Goal: Entertainment & Leisure: Consume media (video, audio)

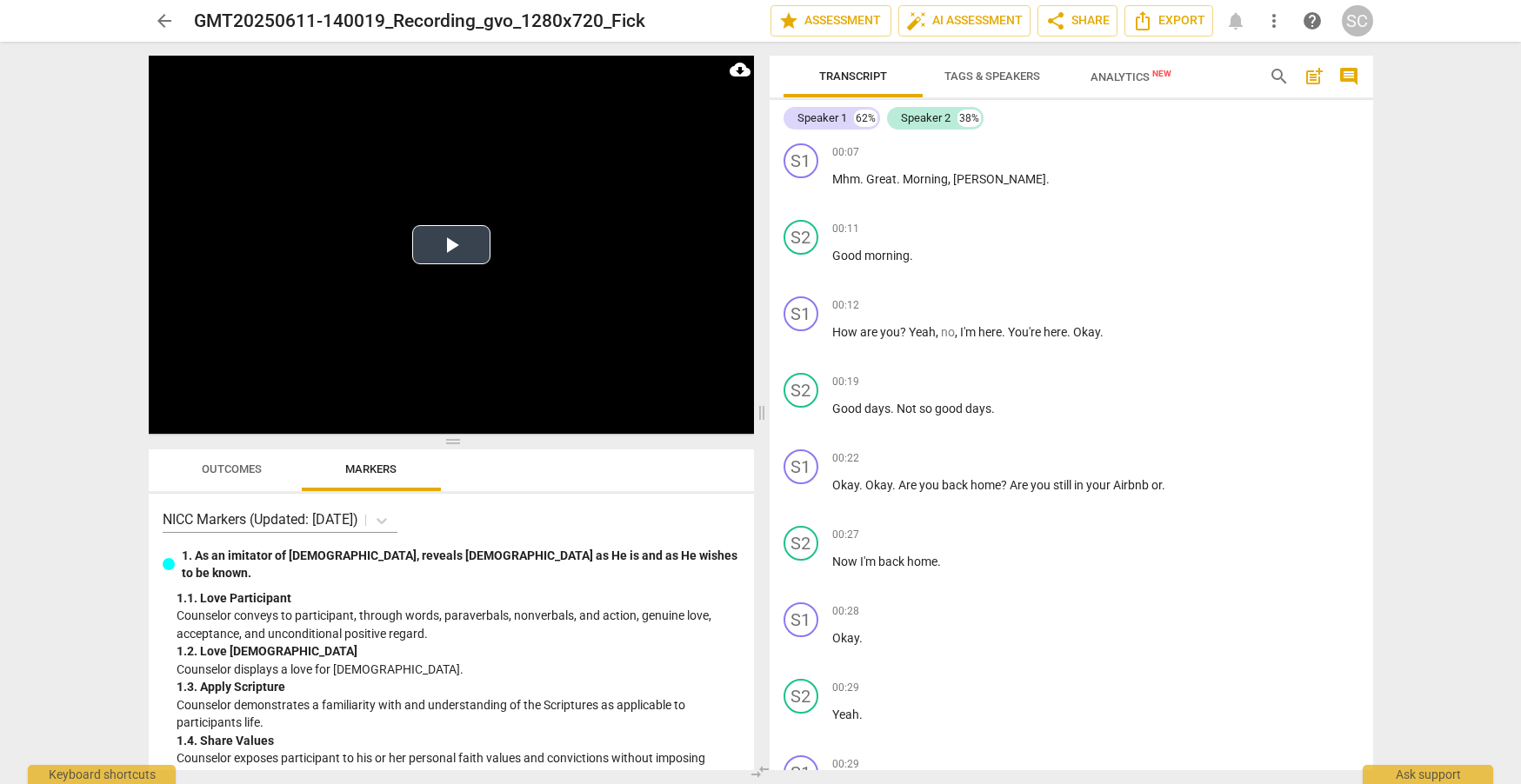
drag, startPoint x: 456, startPoint y: 267, endPoint x: 474, endPoint y: 331, distance: 66.5
click at [449, 447] on span at bounding box center [452, 442] width 606 height 11
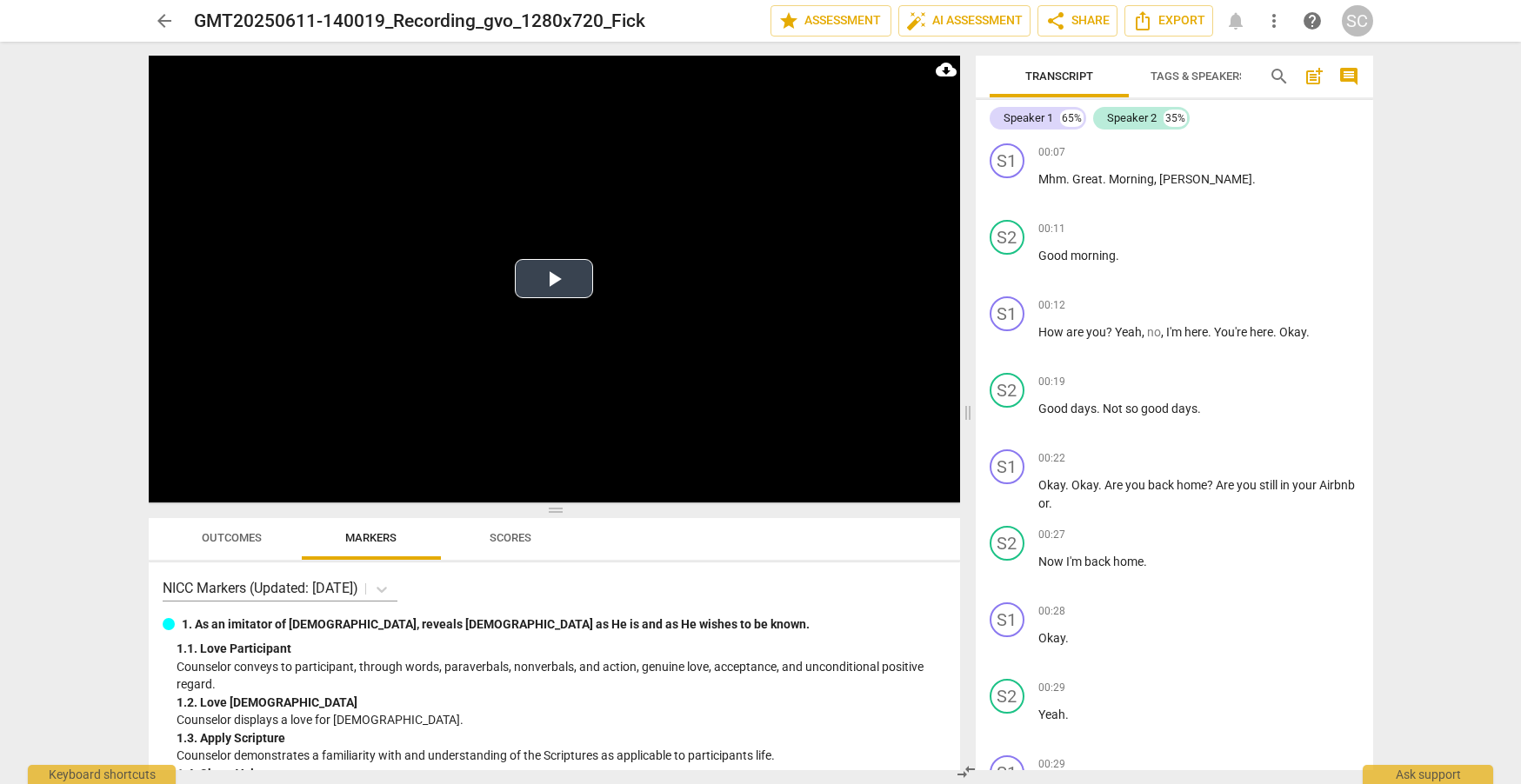
drag, startPoint x: 765, startPoint y: 414, endPoint x: 912, endPoint y: 438, distance: 148.9
click at [974, 427] on span at bounding box center [968, 413] width 11 height 743
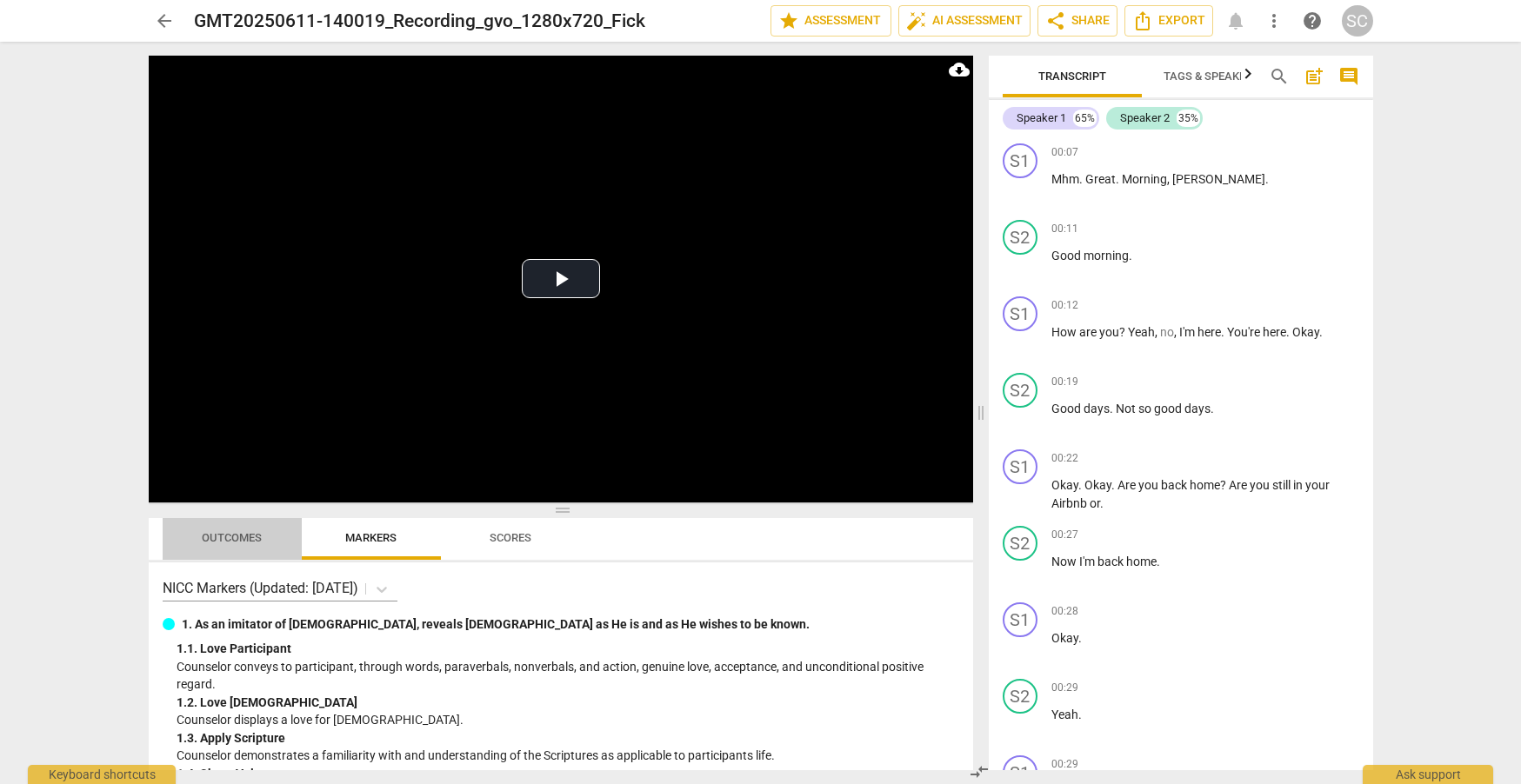
click at [235, 536] on span "Outcomes" at bounding box center [231, 538] width 60 height 13
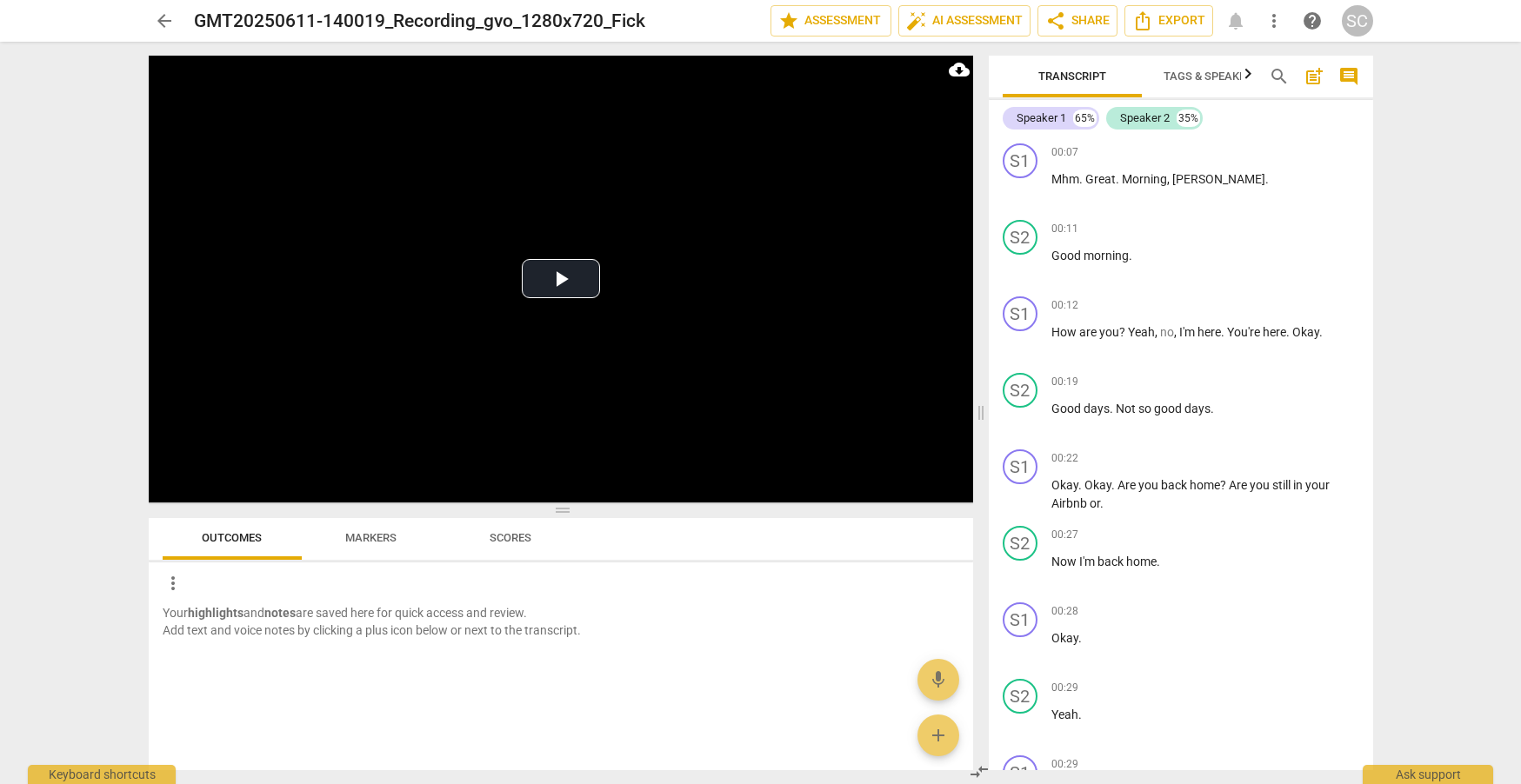
click at [370, 537] on span "Markers" at bounding box center [371, 538] width 51 height 13
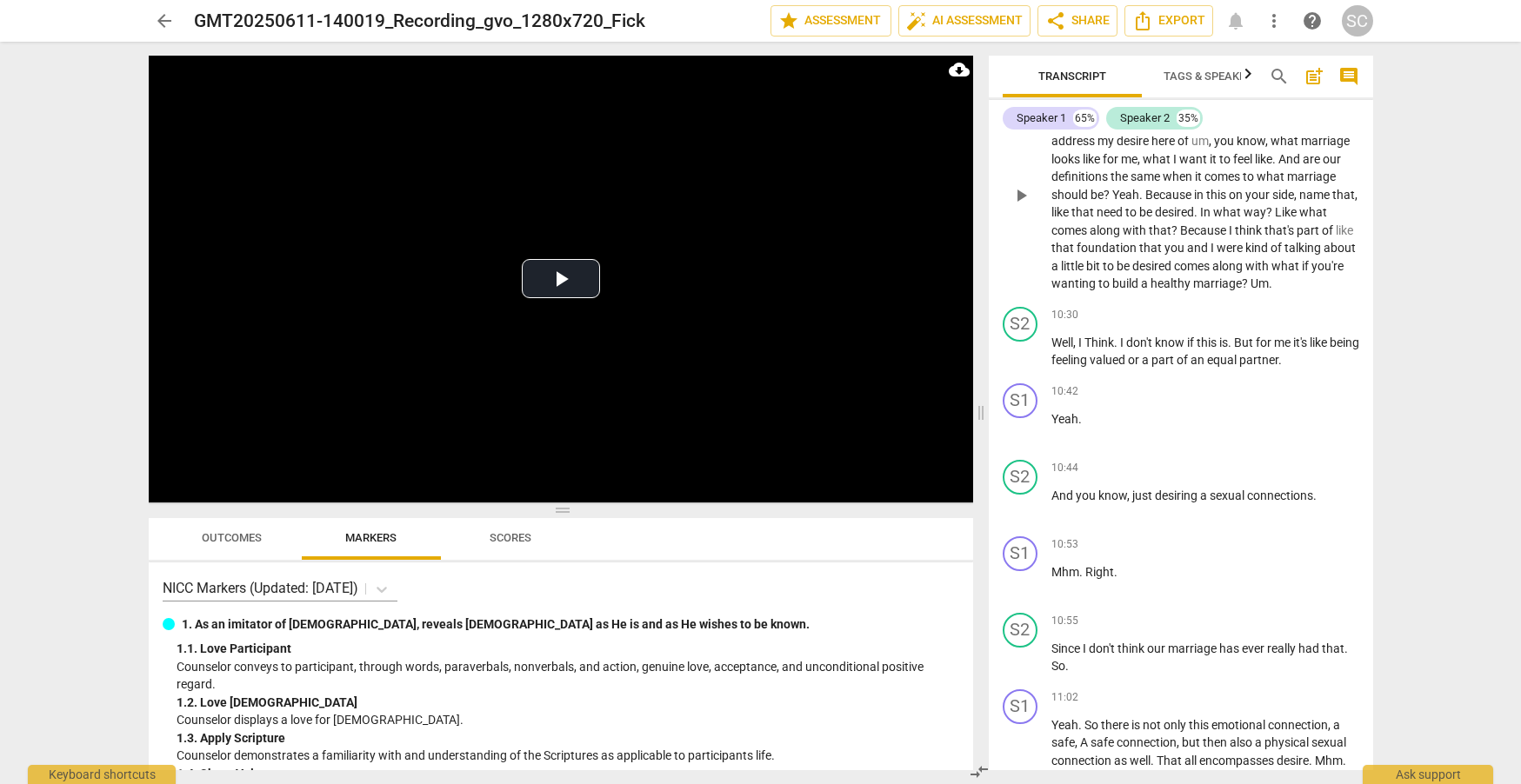
scroll to position [8348, 0]
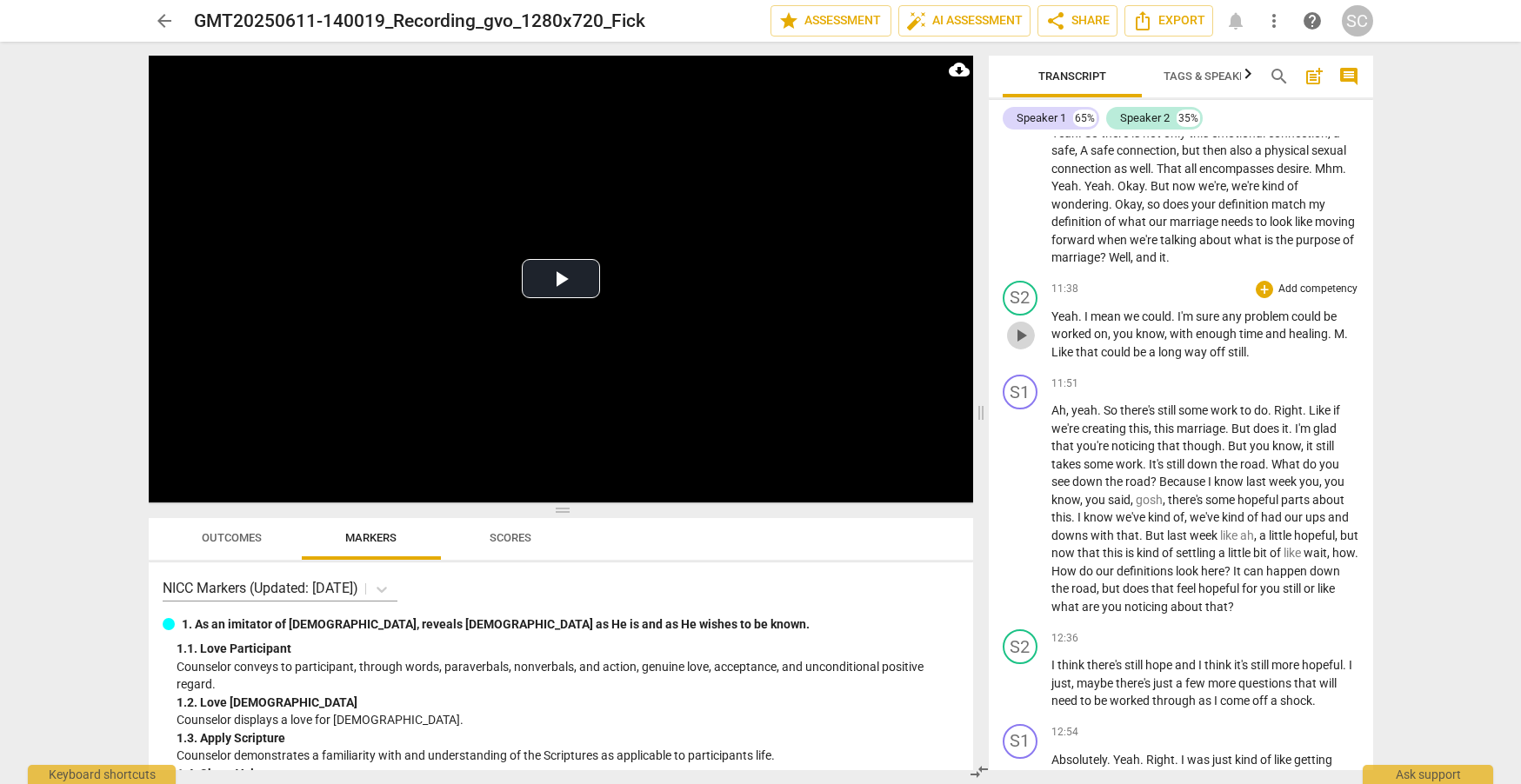
click at [1025, 346] on span "play_arrow" at bounding box center [1021, 336] width 21 height 21
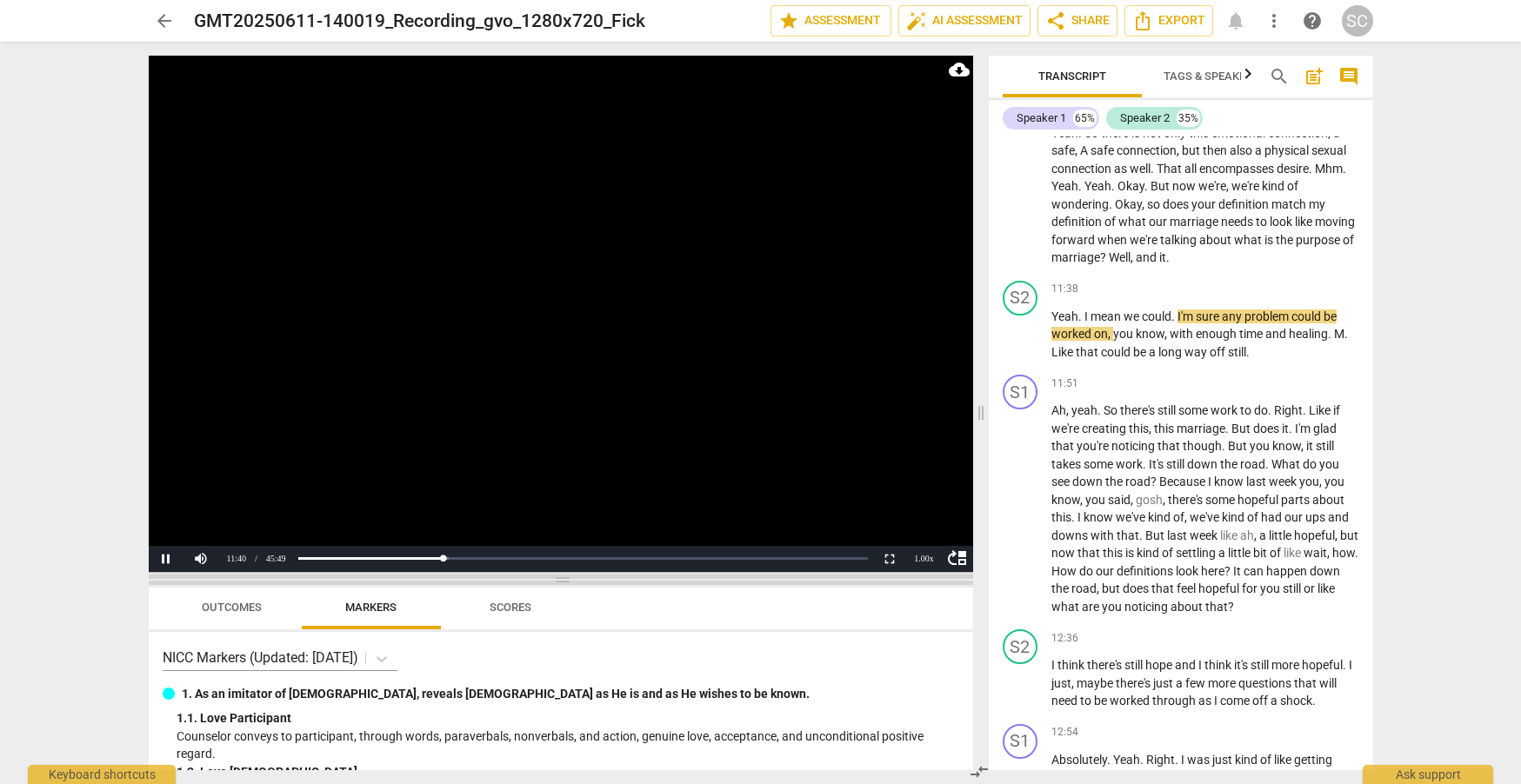
drag, startPoint x: 556, startPoint y: 539, endPoint x: 542, endPoint y: 583, distance: 46.2
click at [540, 585] on span at bounding box center [561, 580] width 825 height 11
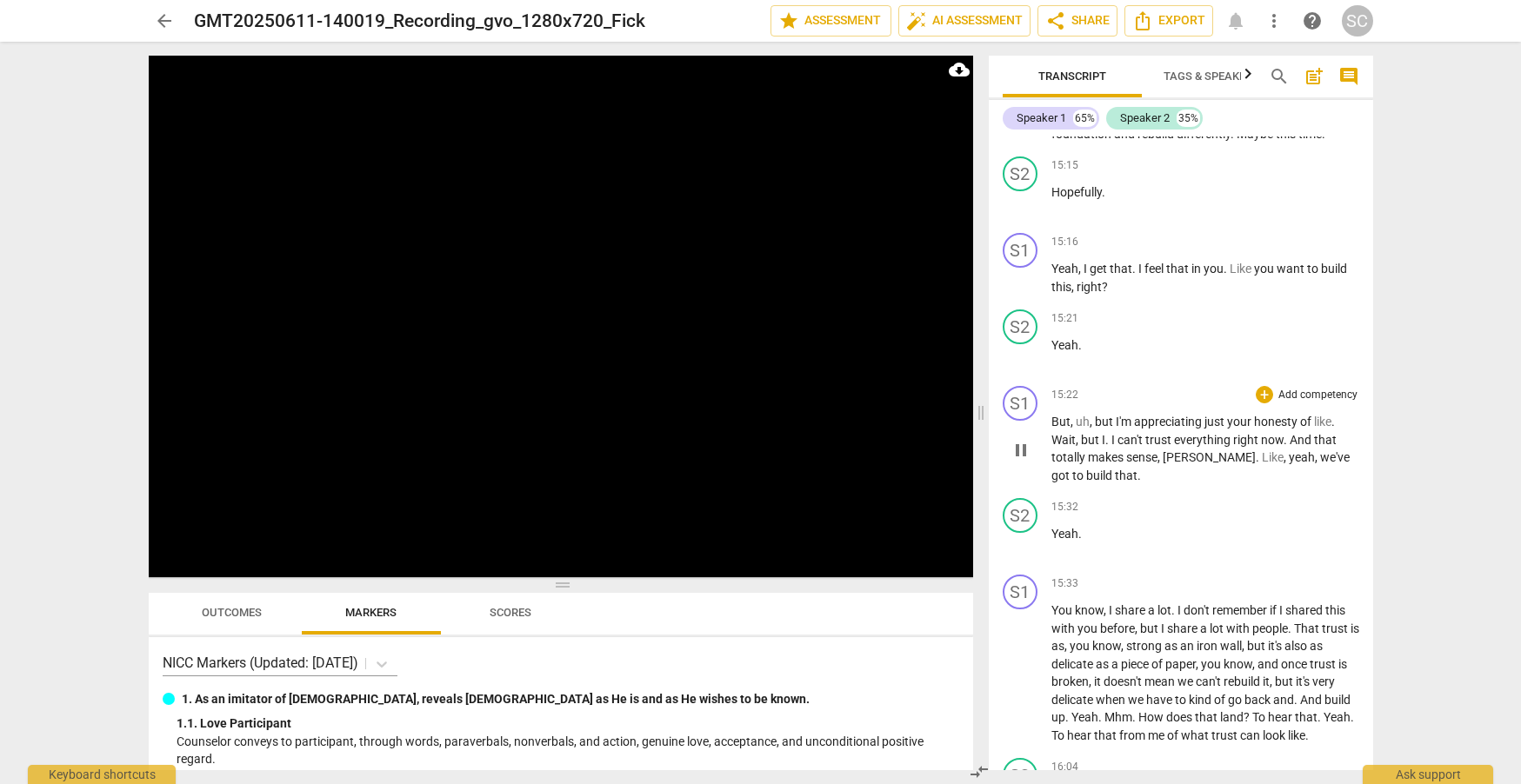
scroll to position [10386, 0]
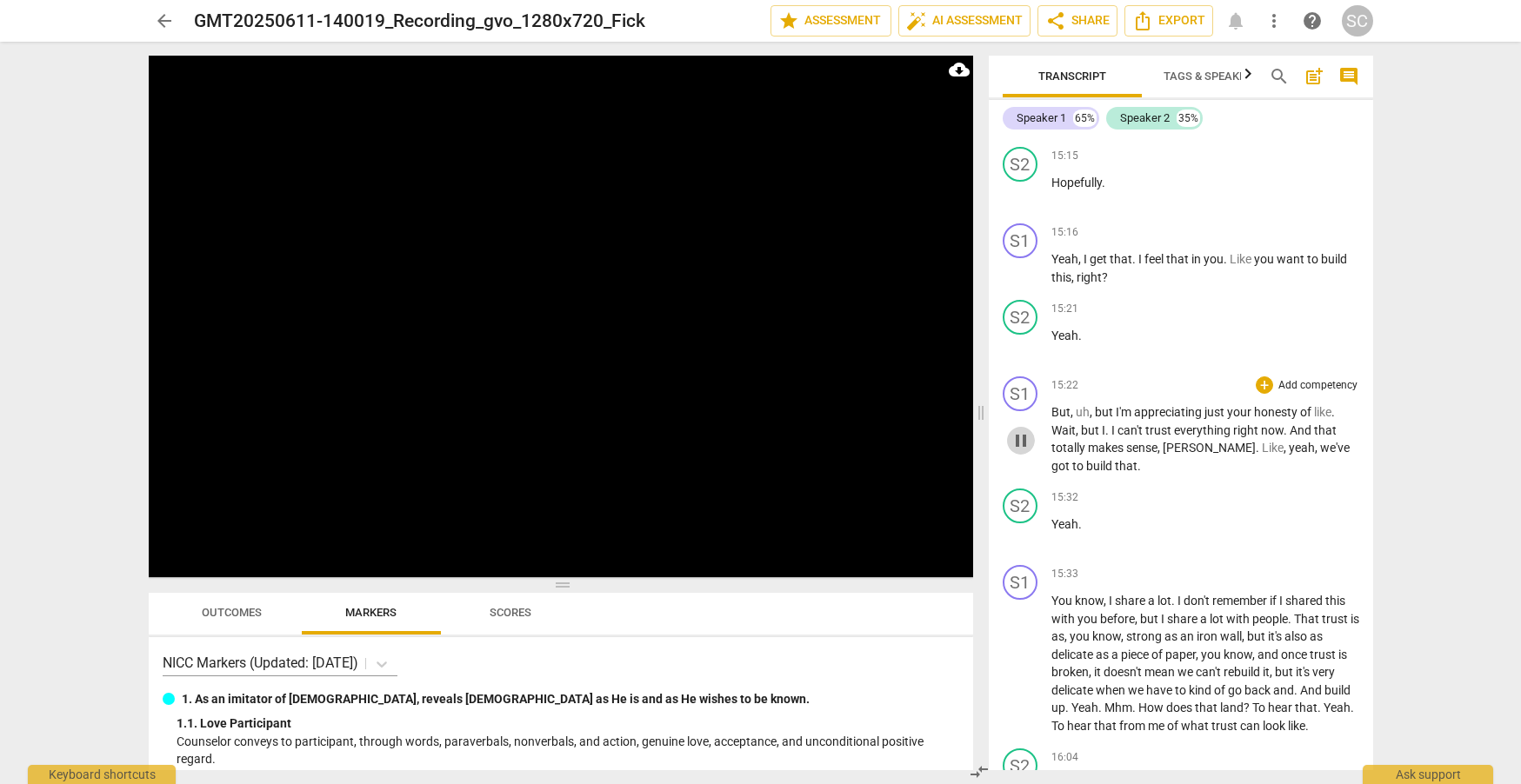
click at [1019, 451] on span "pause" at bounding box center [1021, 441] width 21 height 21
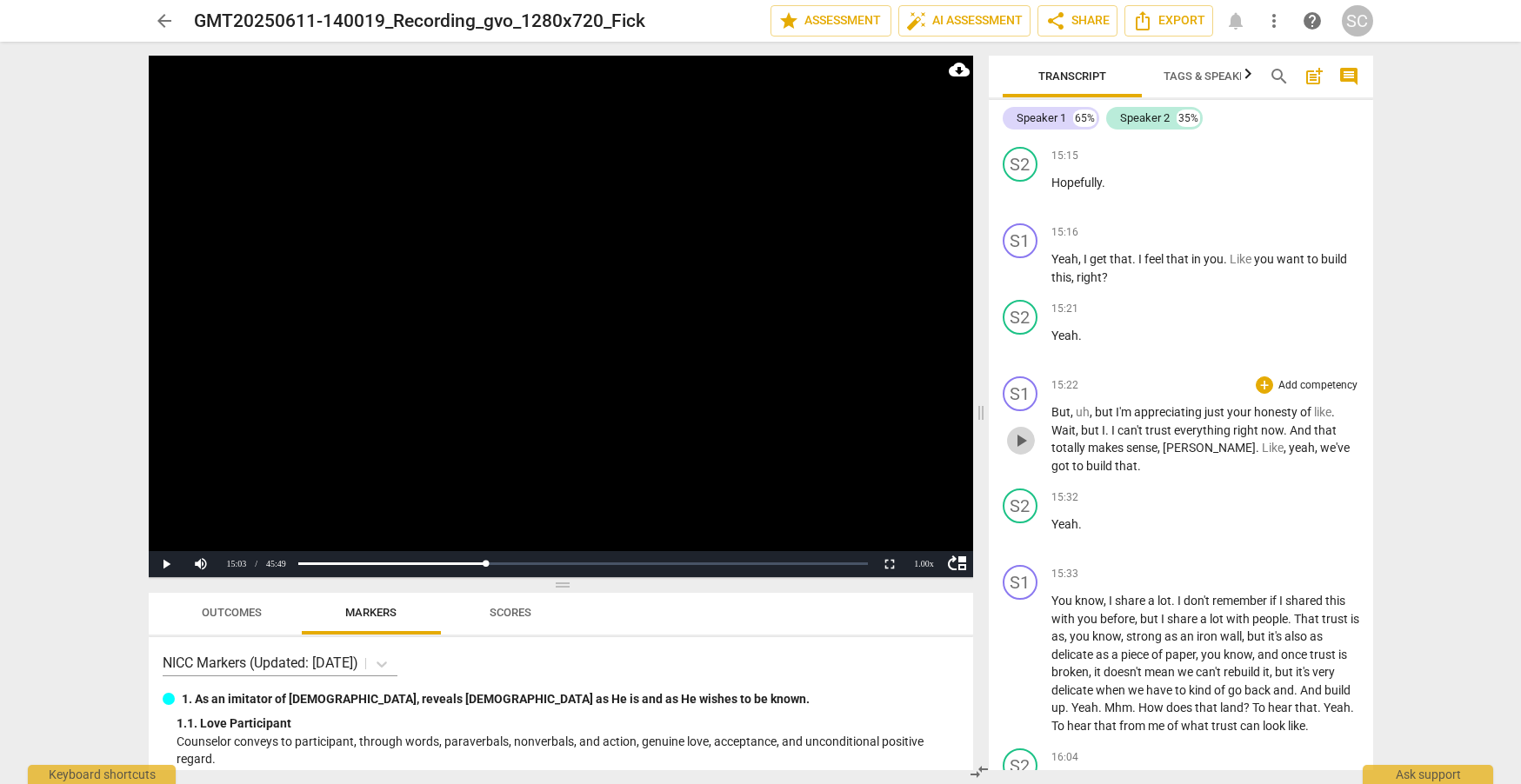
click at [1019, 451] on span "play_arrow" at bounding box center [1021, 441] width 21 height 21
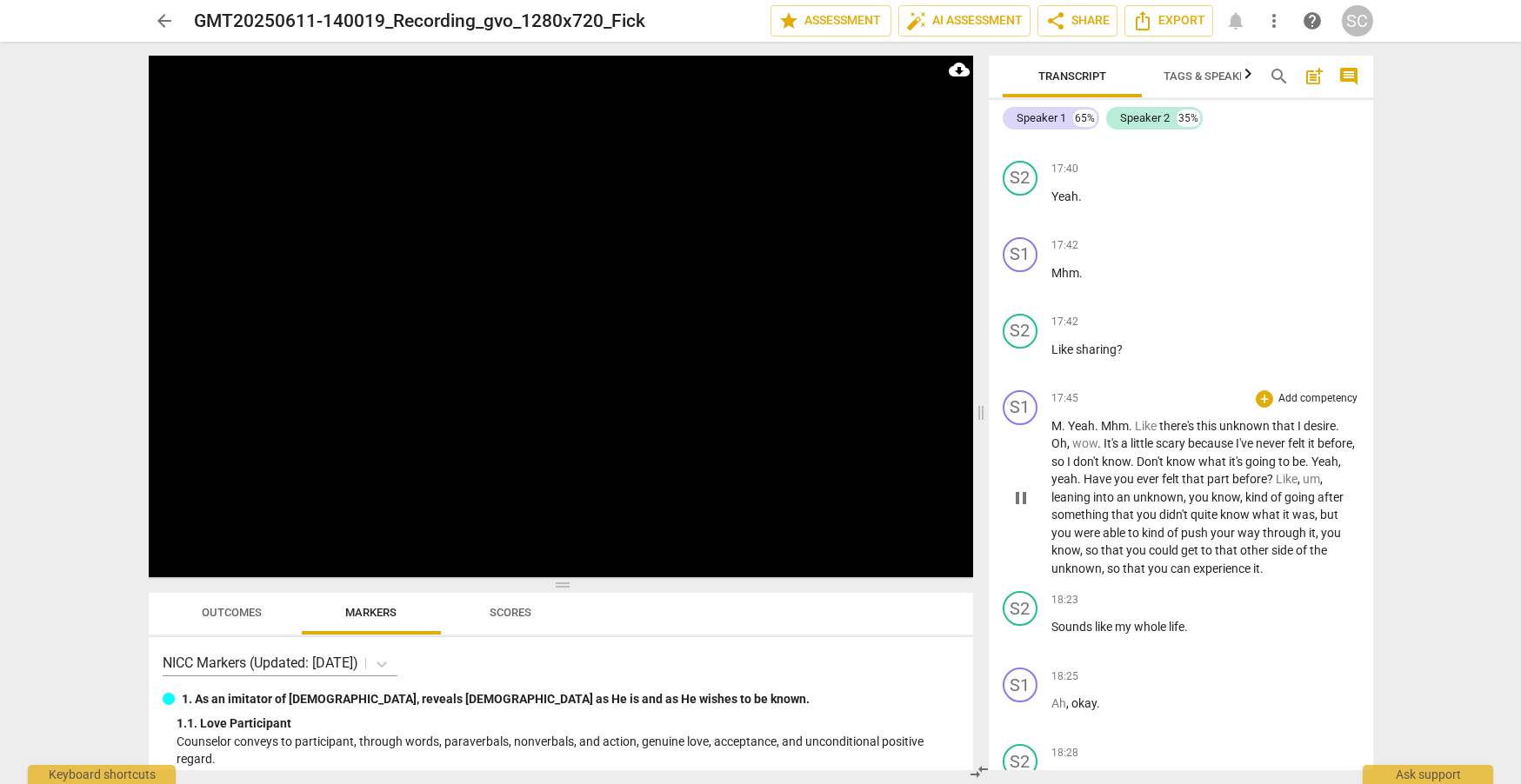
scroll to position [12064, 0]
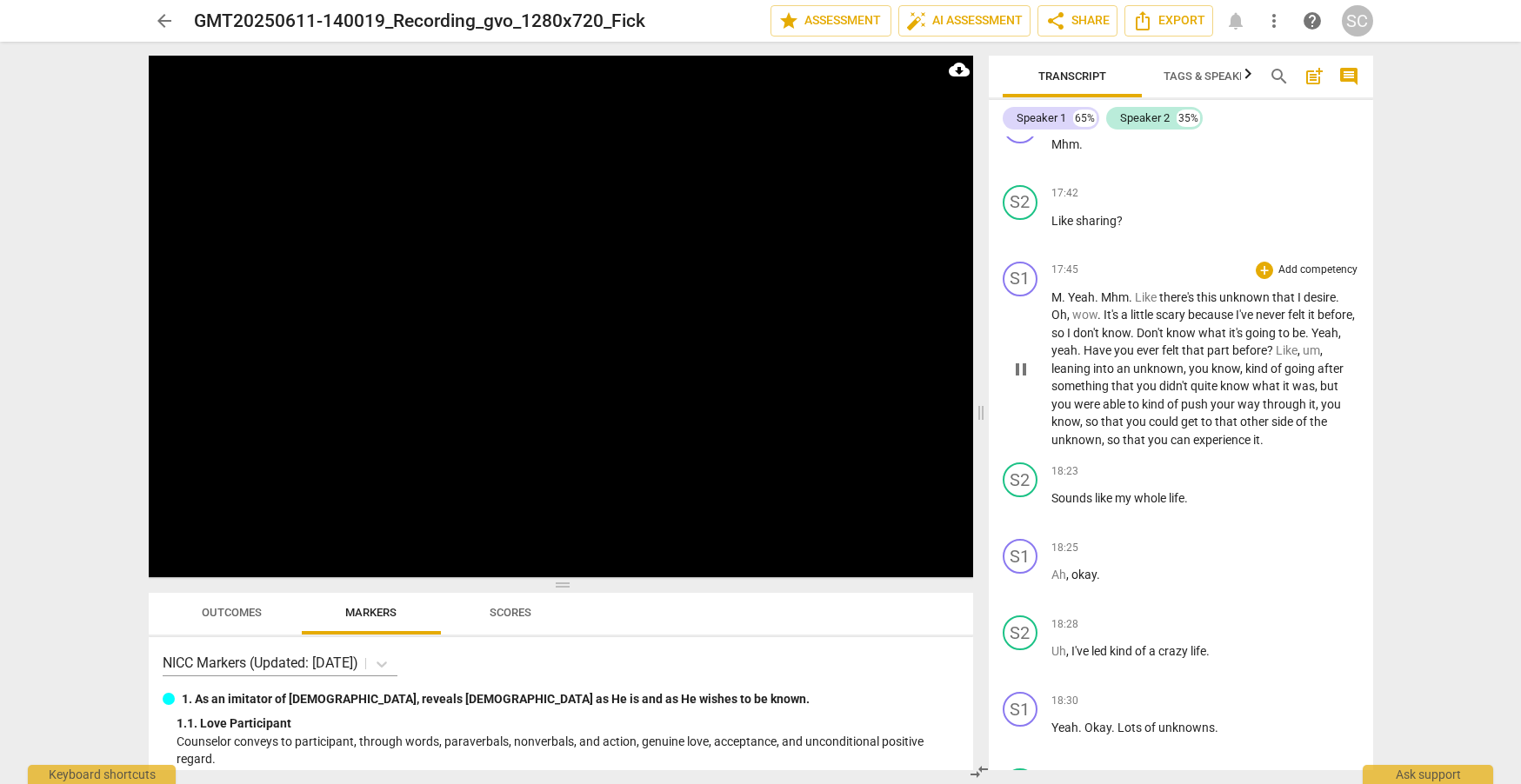
click at [1059, 304] on span "M" at bounding box center [1057, 297] width 11 height 14
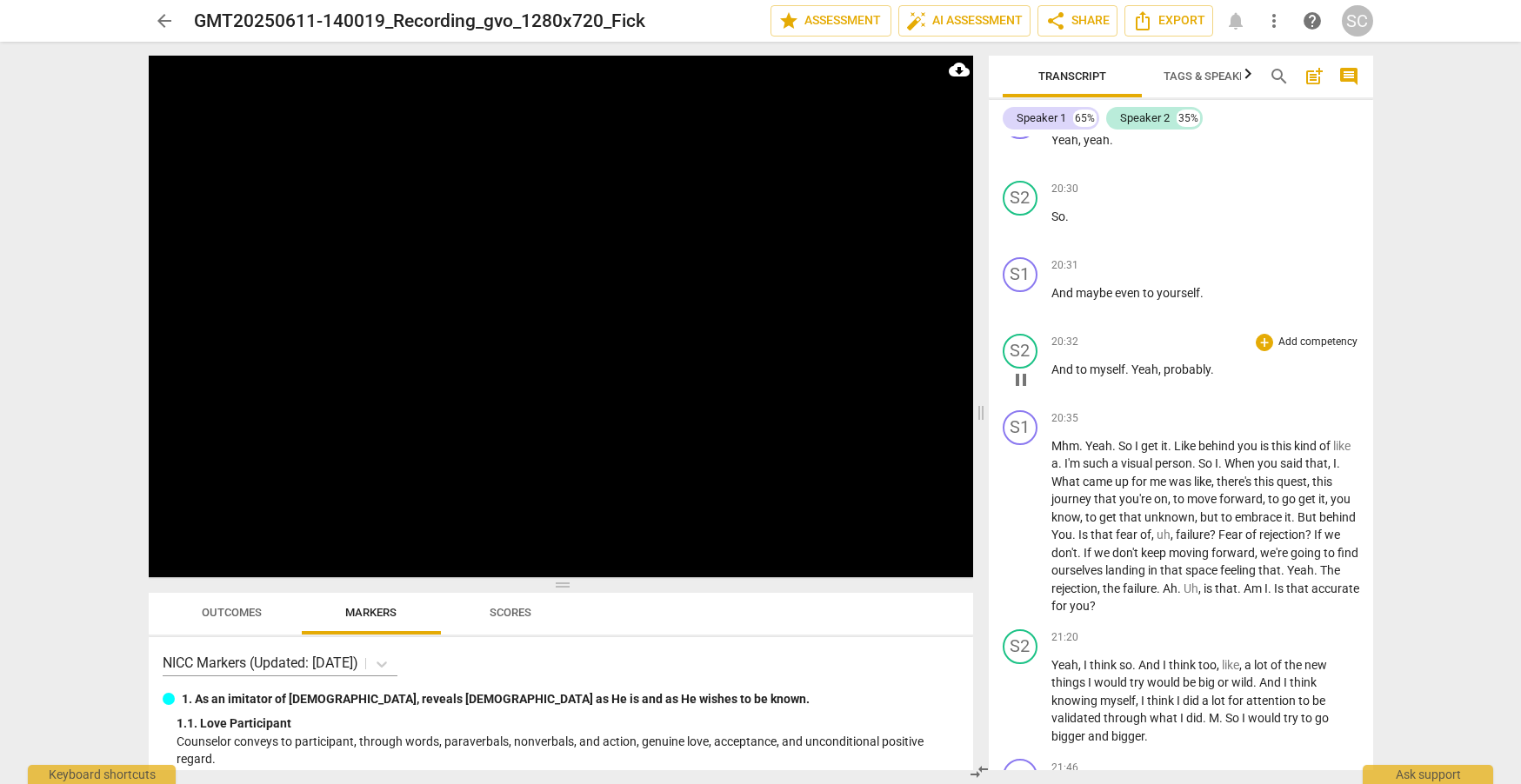
scroll to position [14036, 0]
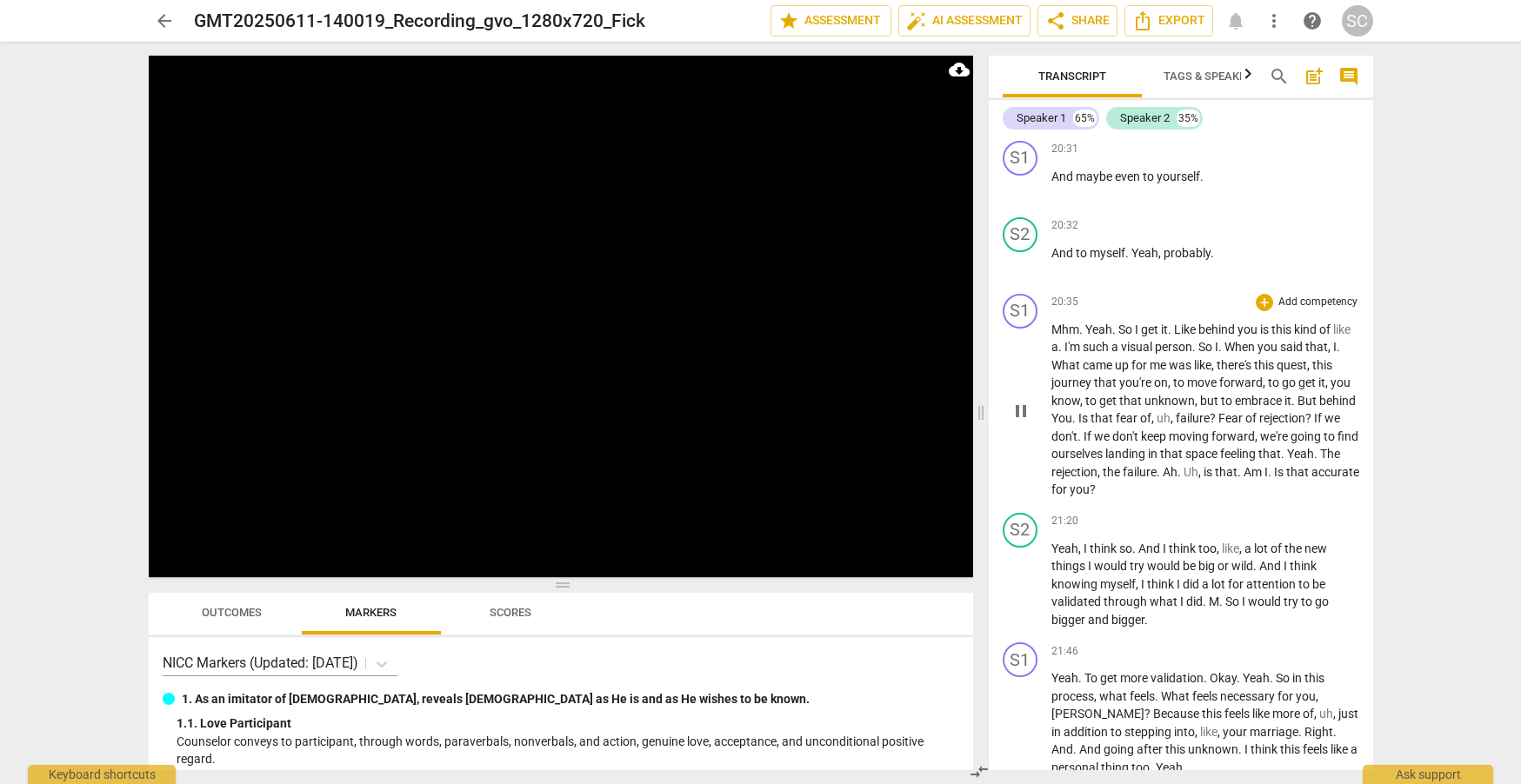
click at [1022, 421] on span "pause" at bounding box center [1021, 412] width 21 height 21
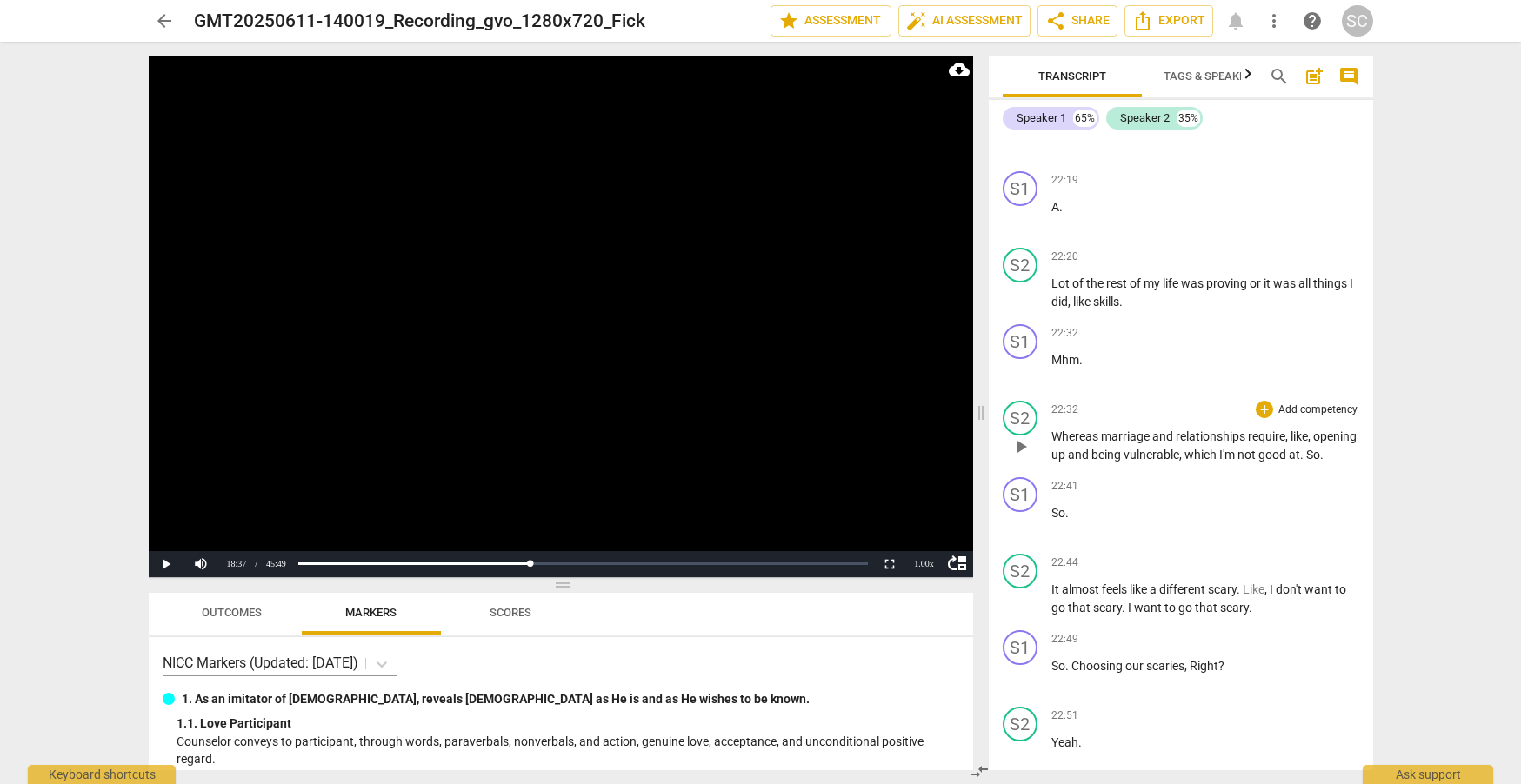
scroll to position [14848, 0]
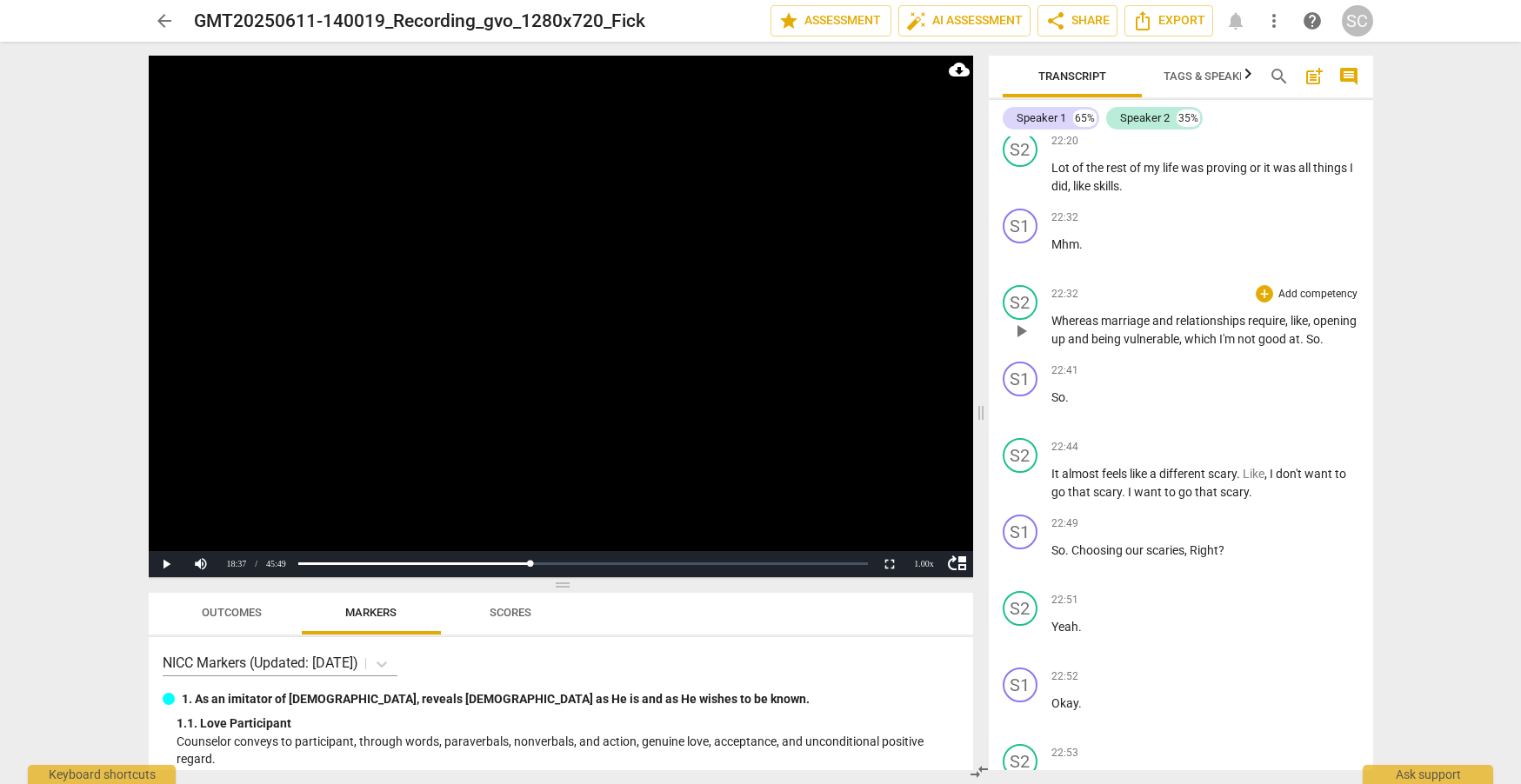
click at [1020, 341] on span "play_arrow" at bounding box center [1021, 332] width 21 height 21
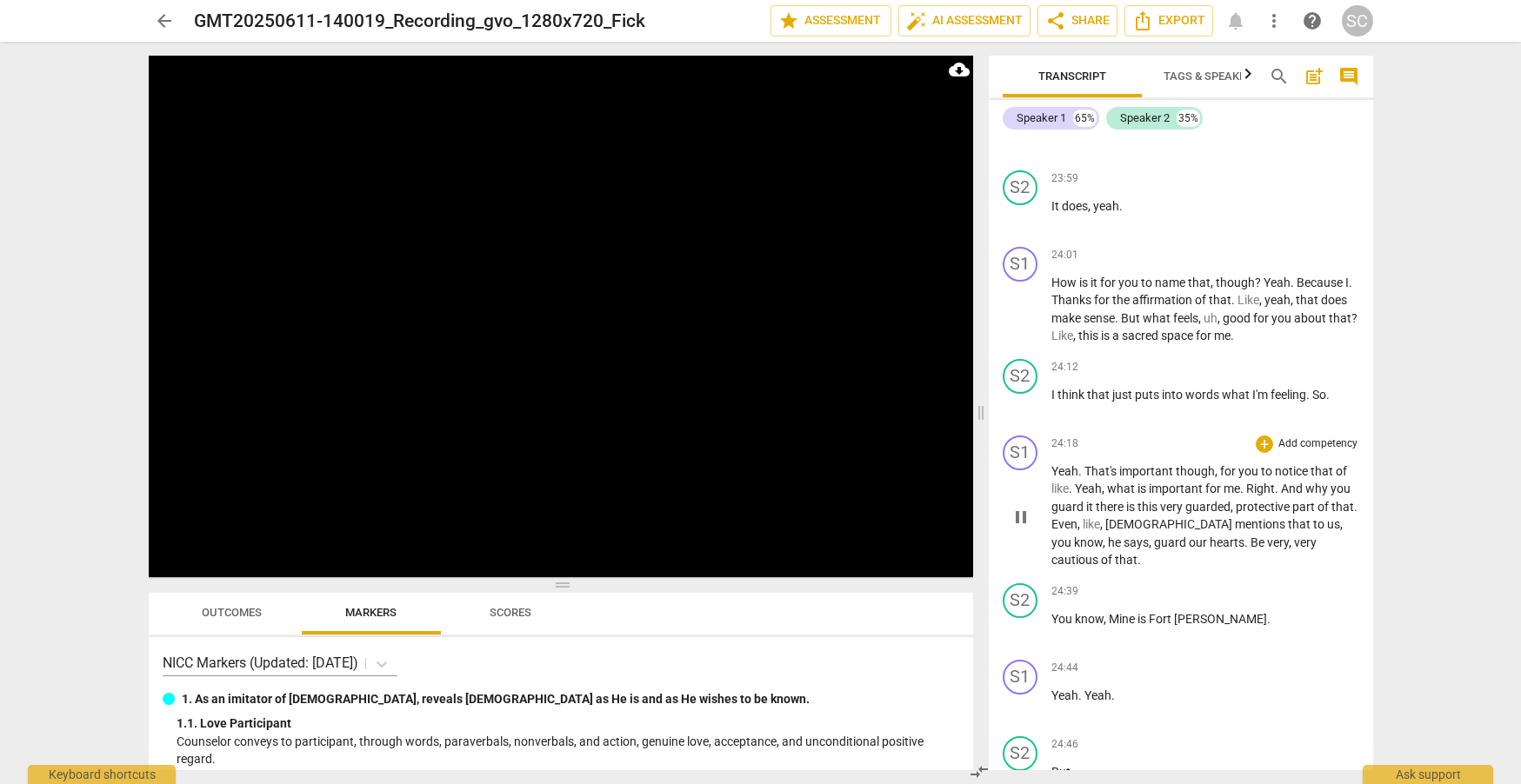
scroll to position [16239, 0]
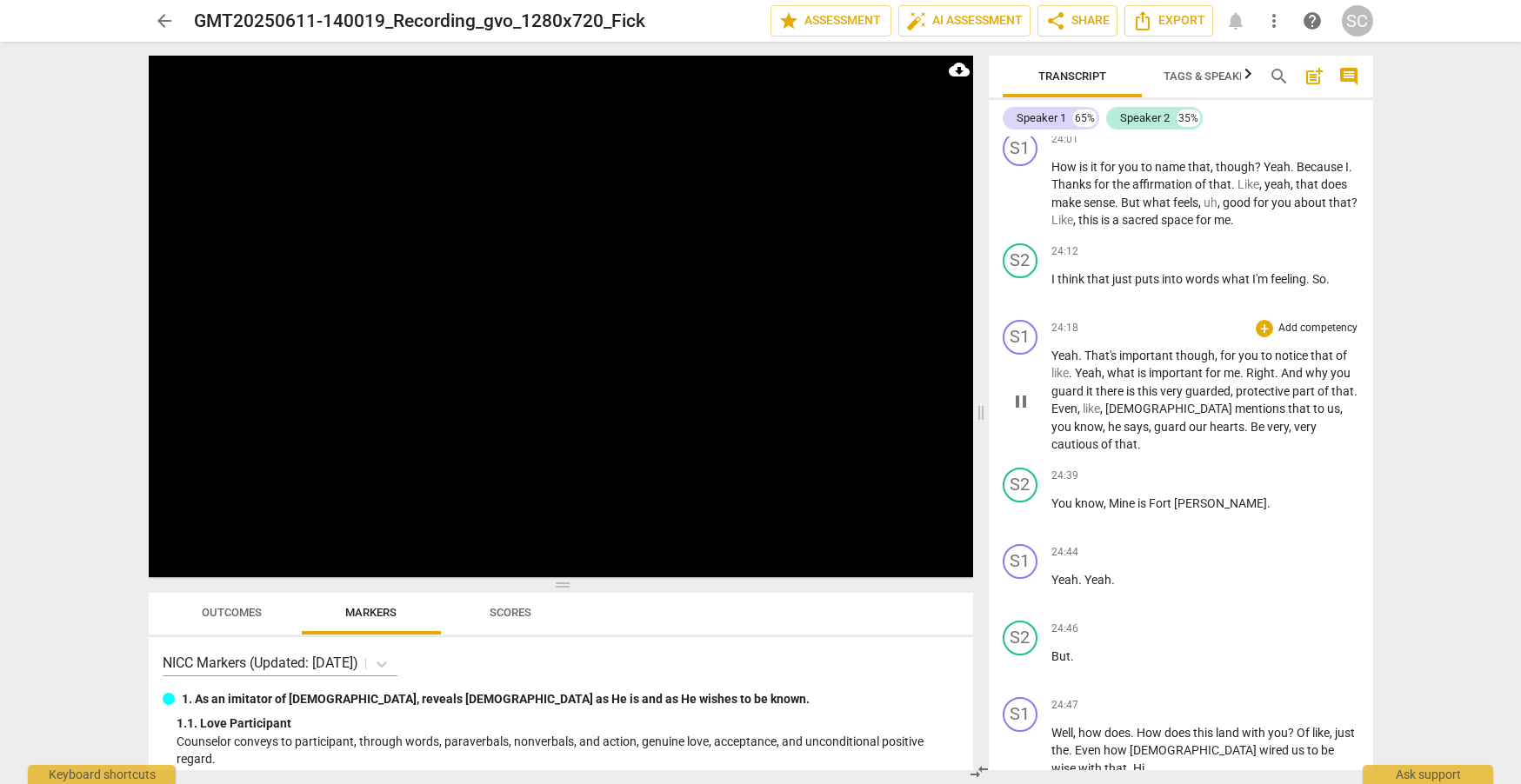
click at [1098, 454] on p "Yeah . That's important though , for you to notice that of like . Yeah , what i…" at bounding box center [1206, 400] width 308 height 107
click at [1077, 415] on span "Even" at bounding box center [1065, 409] width 26 height 14
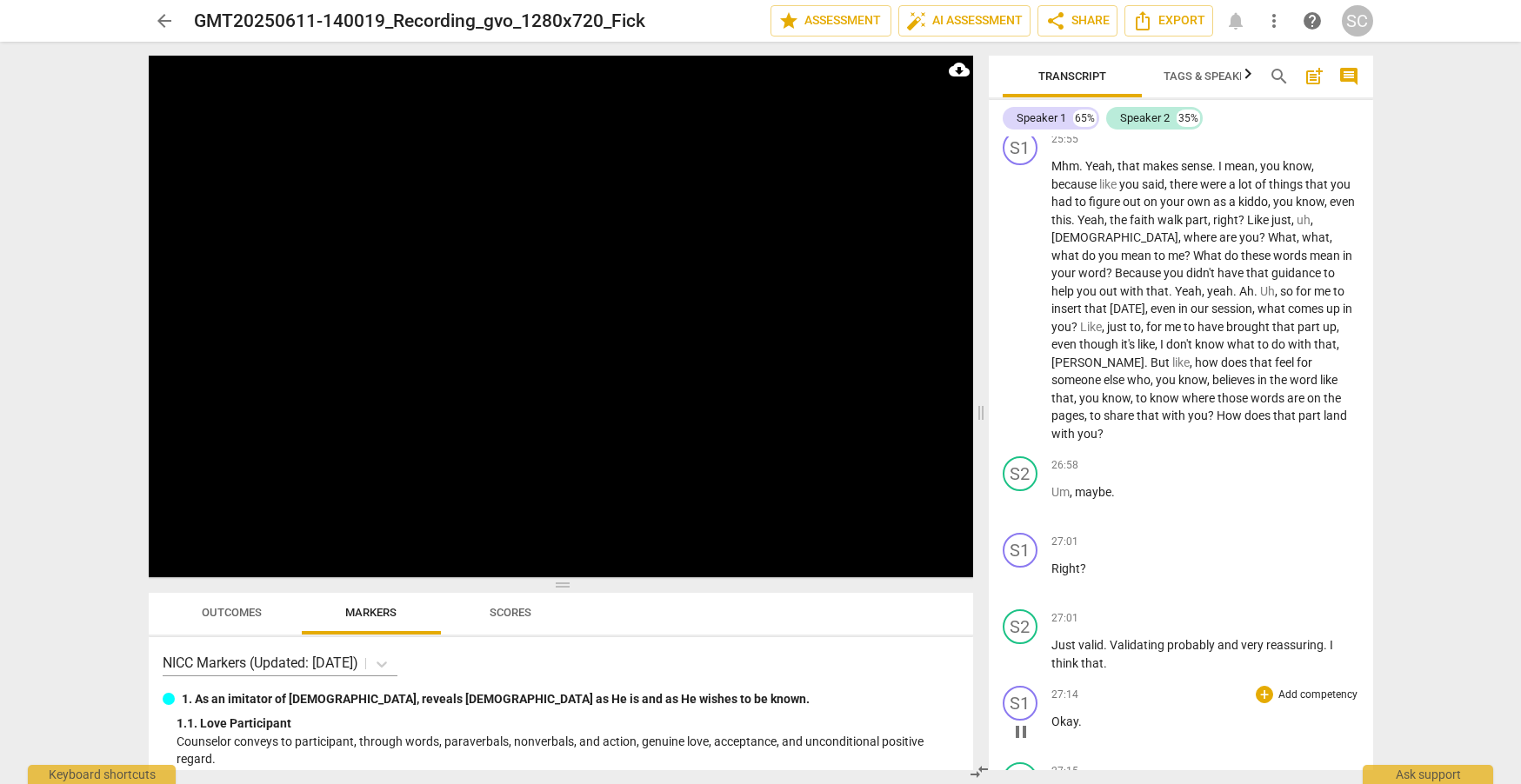
scroll to position [17515, 0]
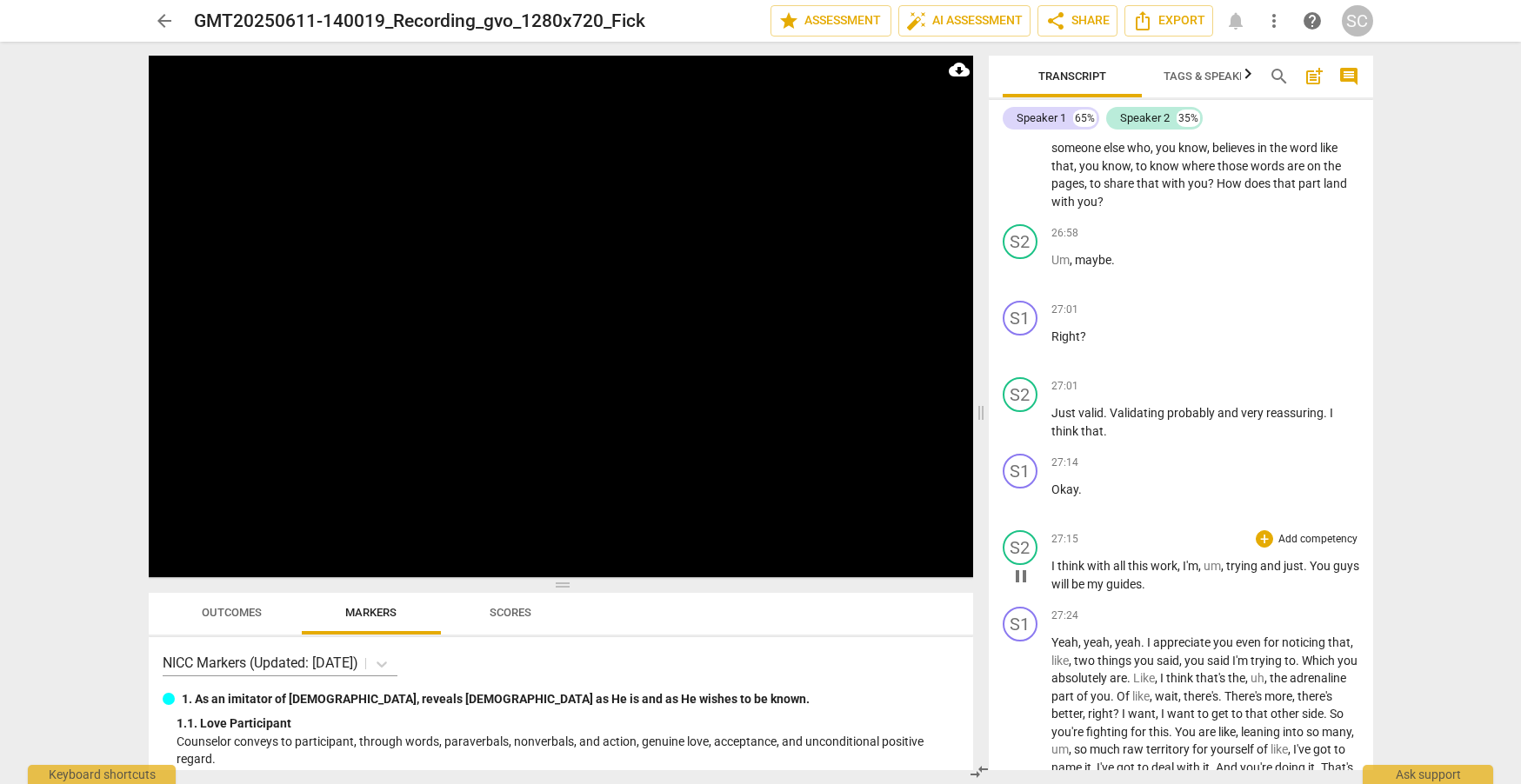
click at [1088, 573] on span "with" at bounding box center [1100, 566] width 26 height 14
click at [1085, 573] on span "think" at bounding box center [1073, 566] width 30 height 14
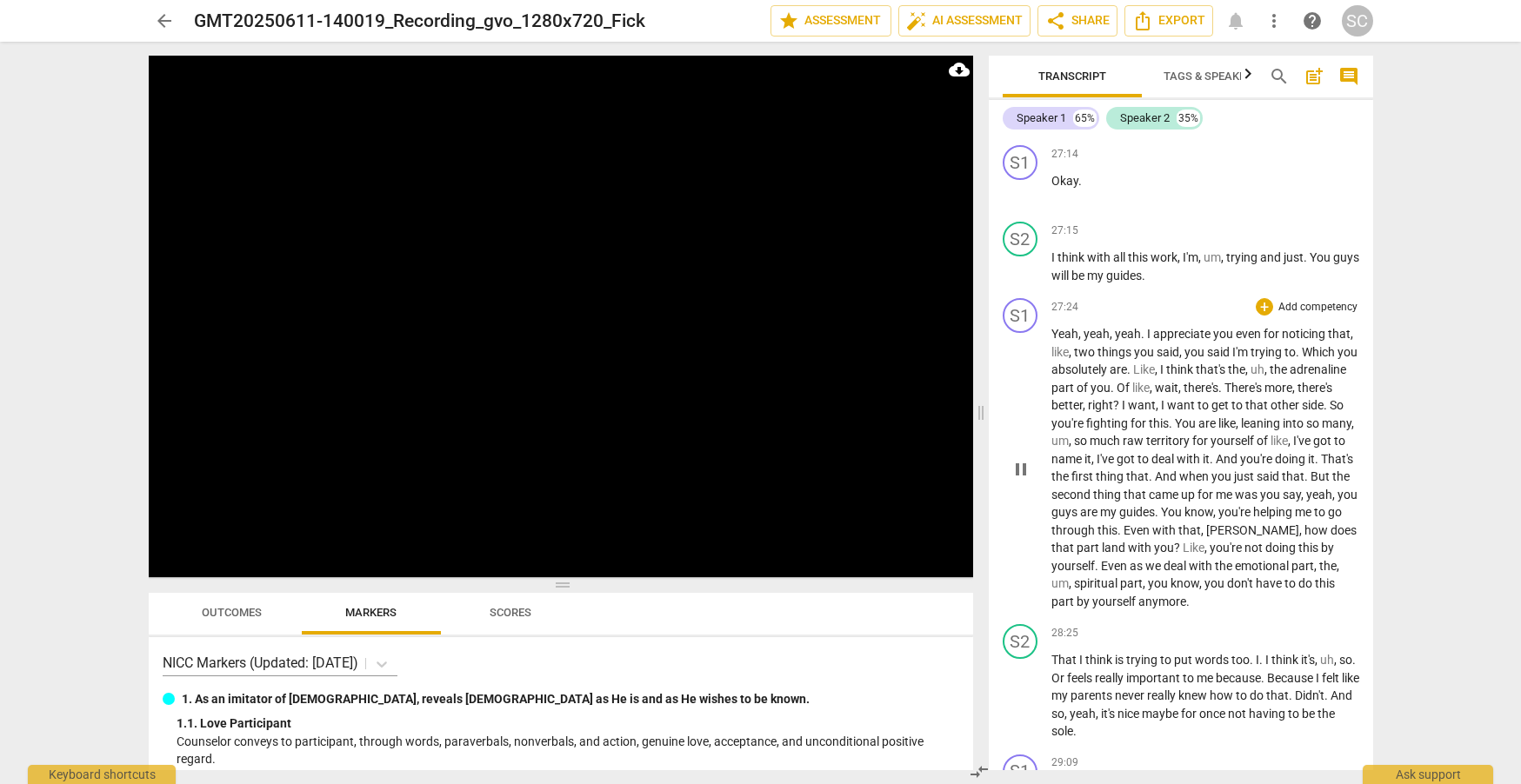
scroll to position [17862, 0]
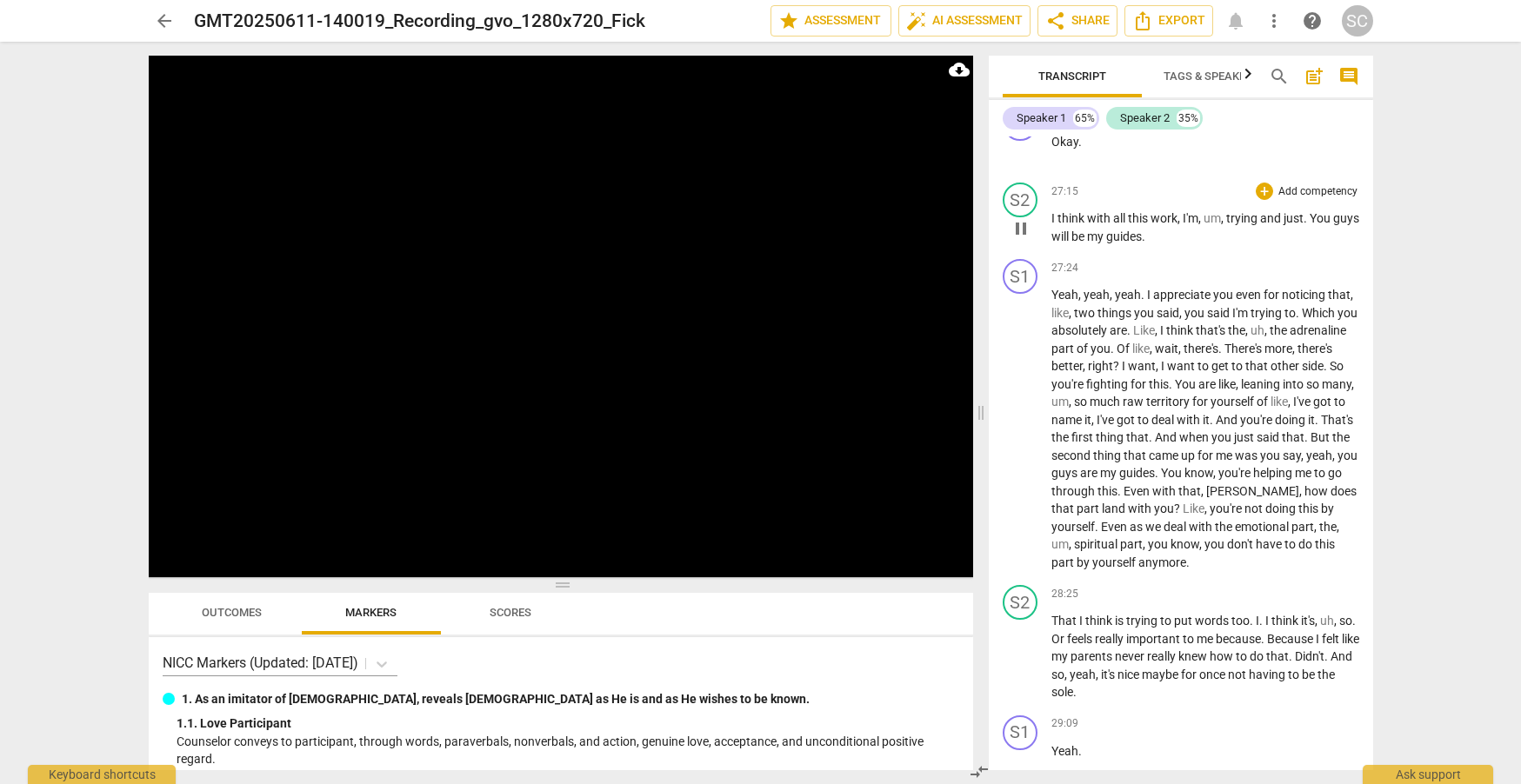
click at [1060, 225] on span "think" at bounding box center [1073, 218] width 30 height 14
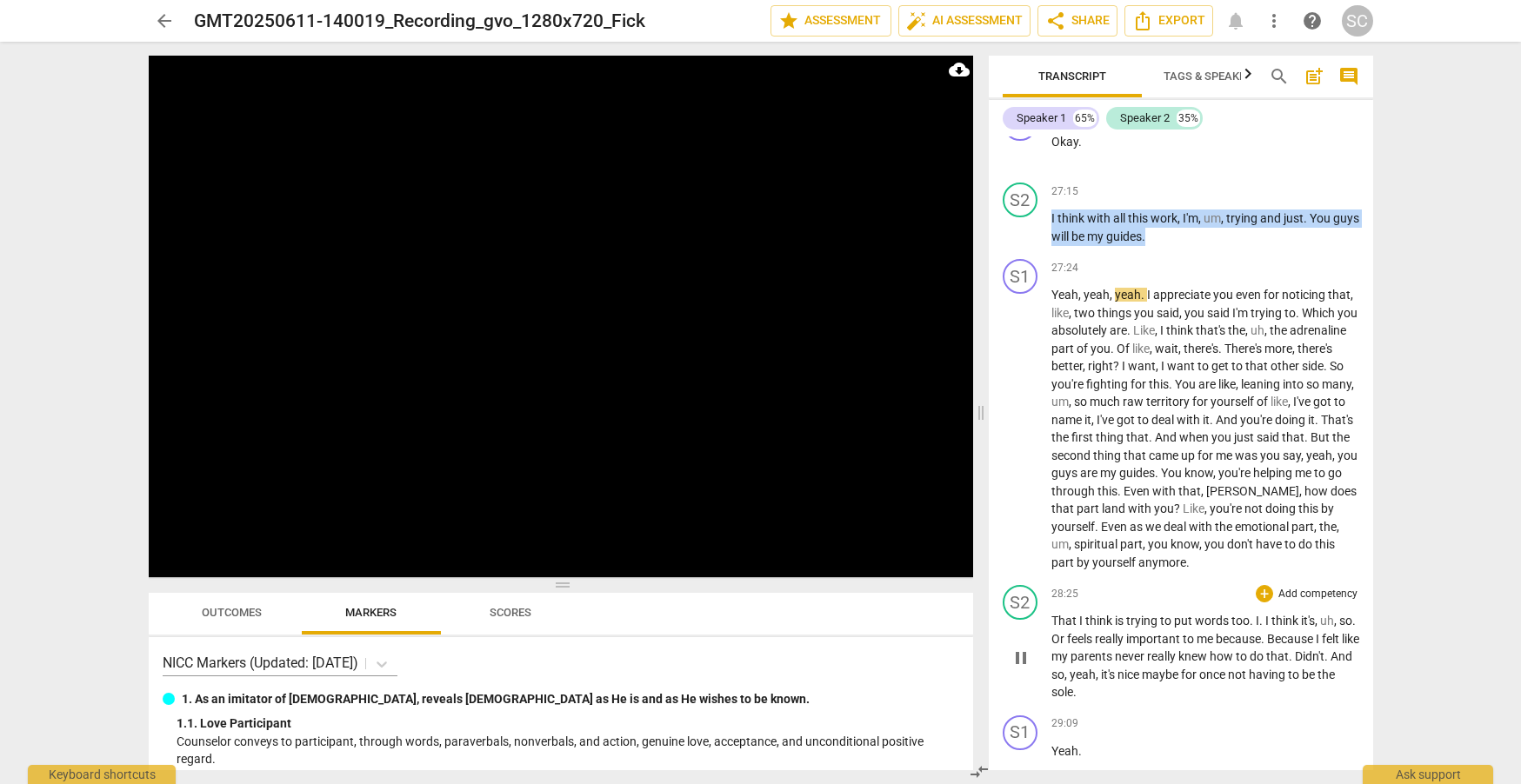
scroll to position [17977, 0]
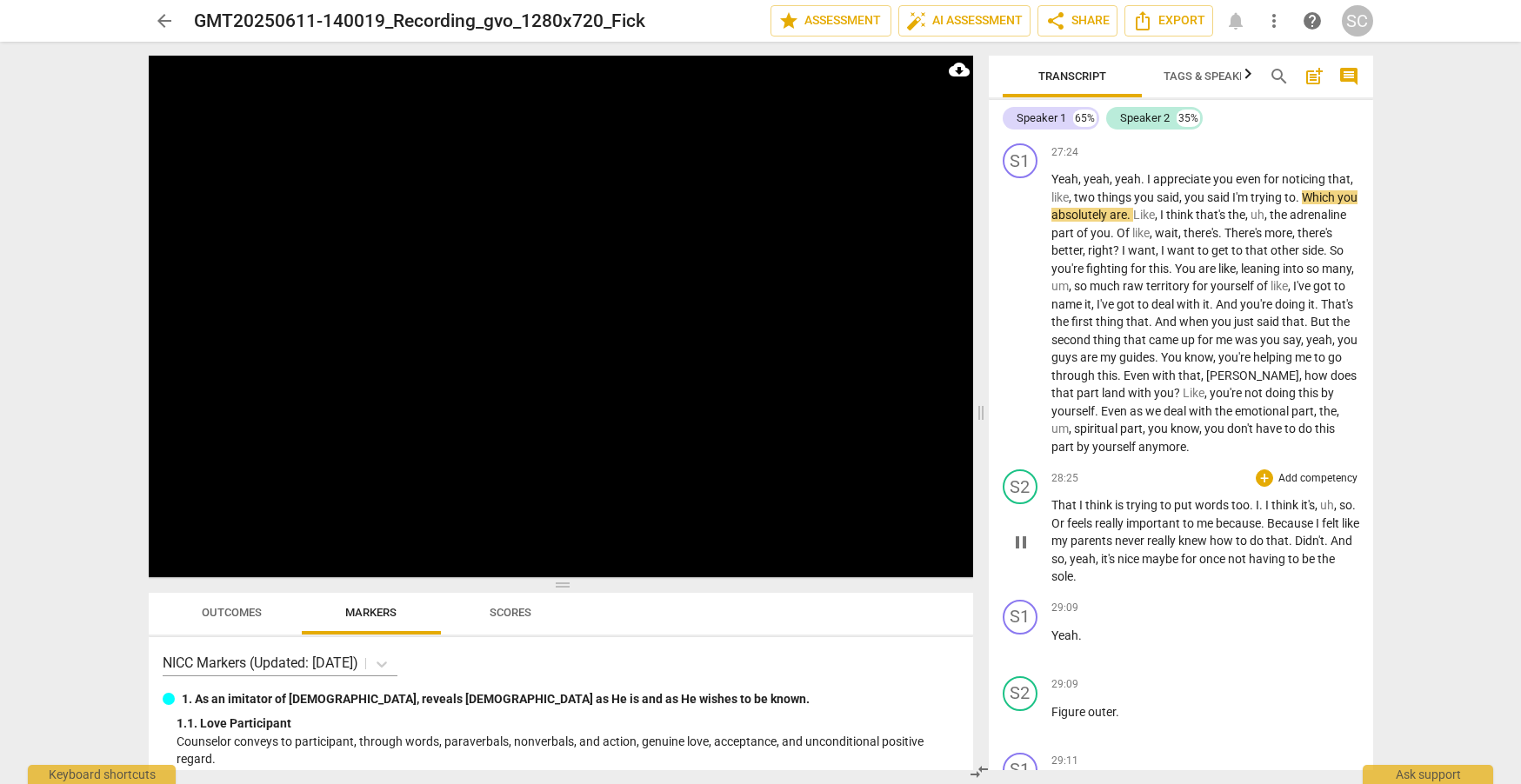
click at [1073, 583] on span "sole" at bounding box center [1062, 576] width 22 height 14
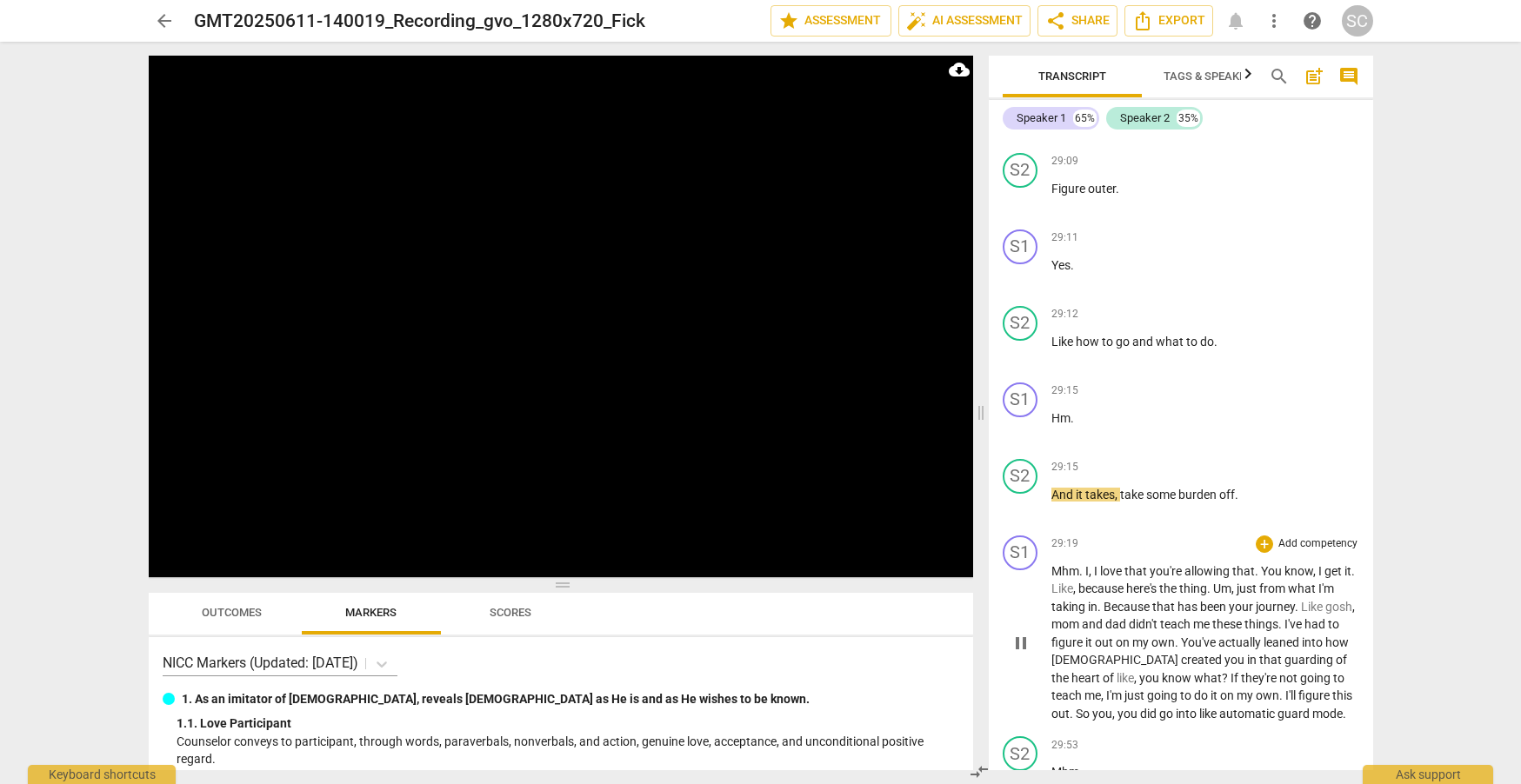
scroll to position [18617, 0]
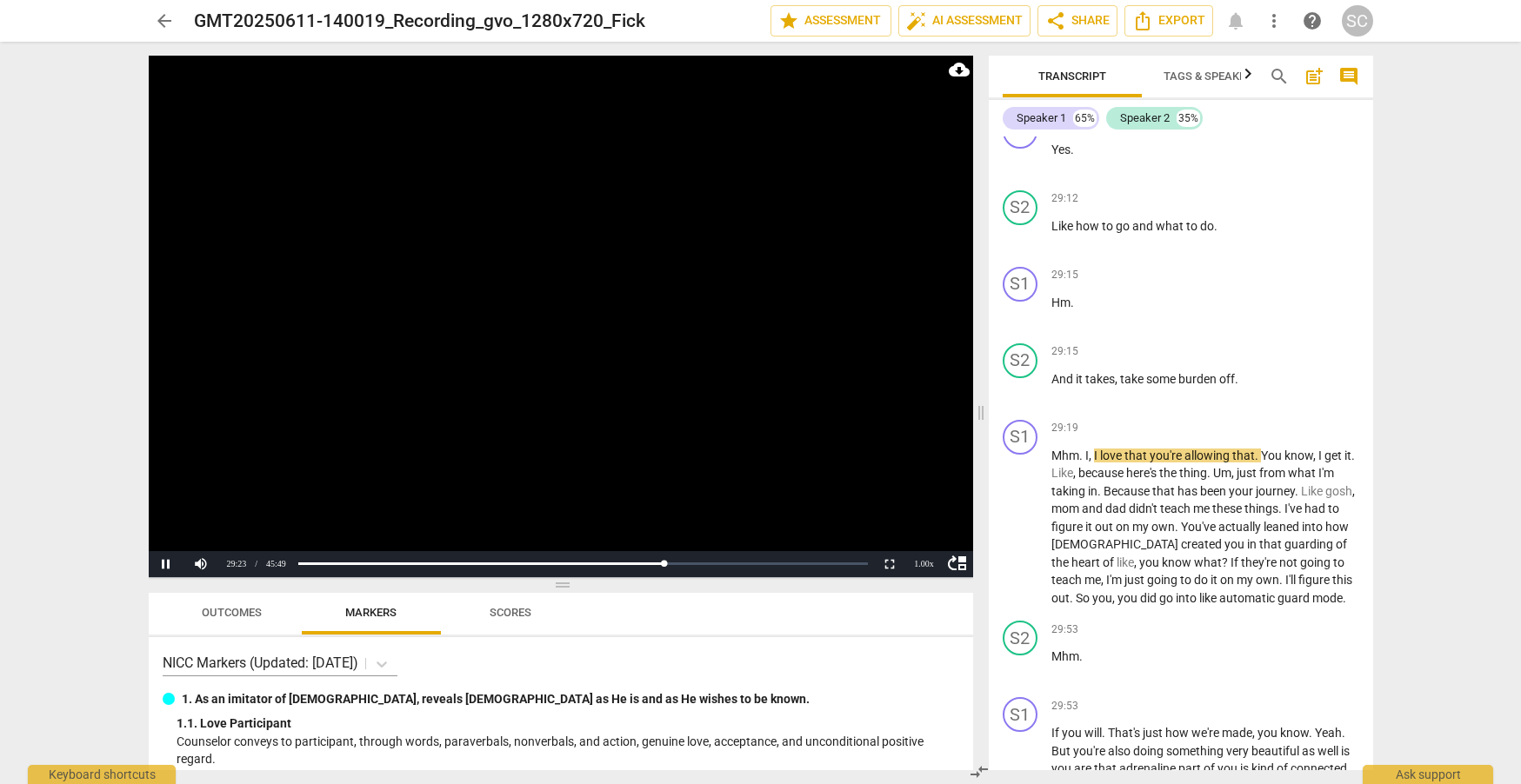
click at [799, 406] on video at bounding box center [561, 316] width 825 height 522
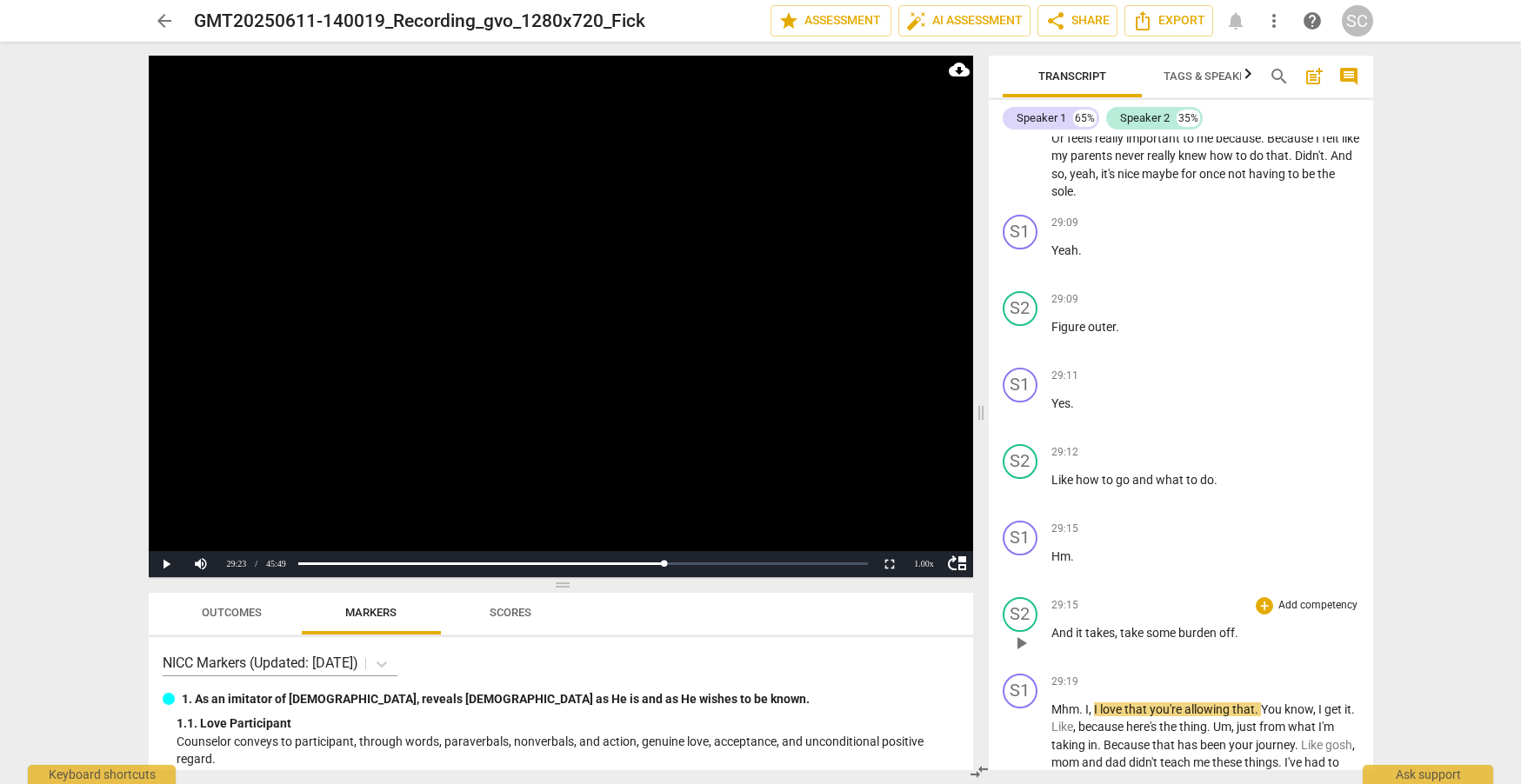
scroll to position [18501, 0]
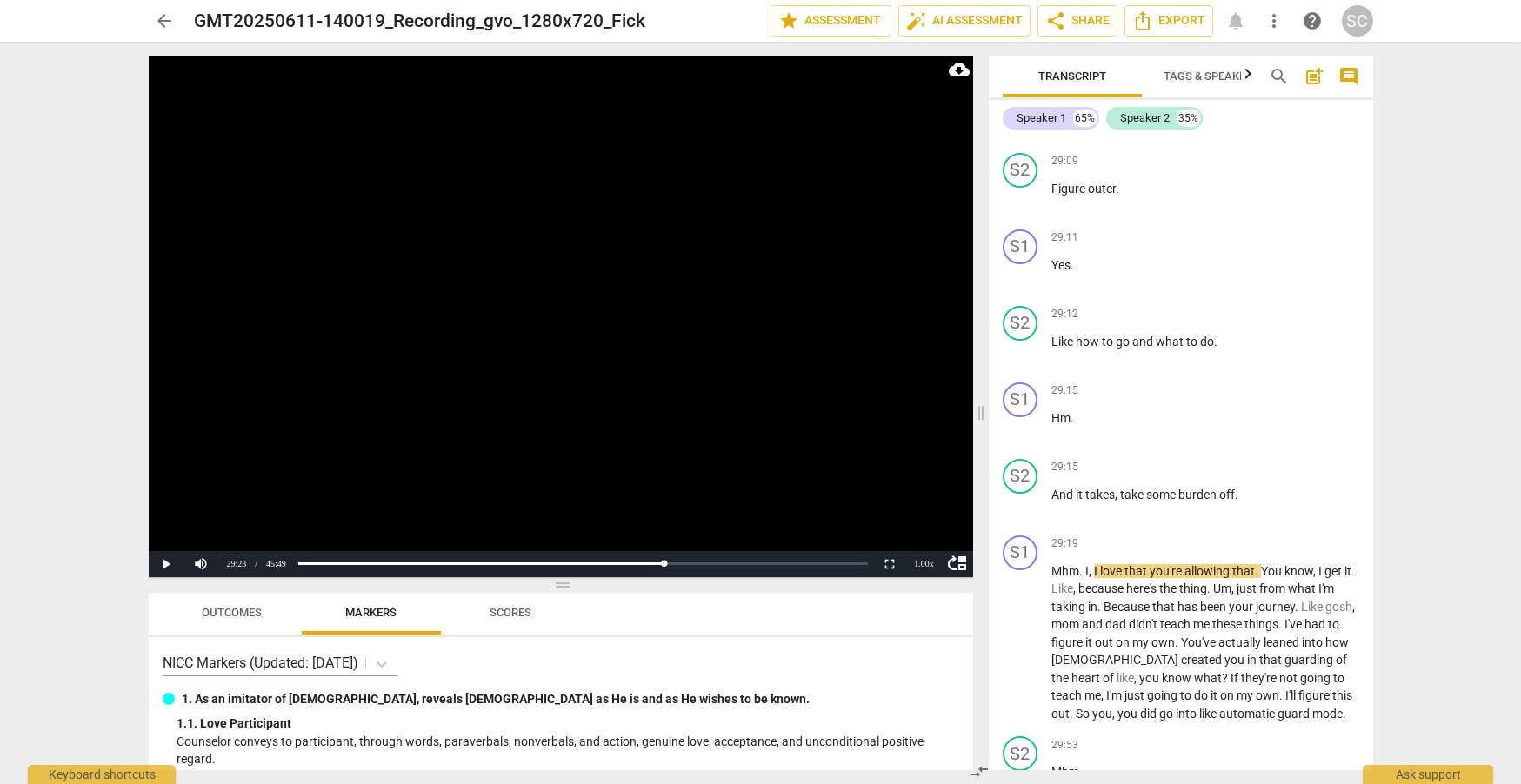
click at [370, 358] on video at bounding box center [561, 316] width 825 height 522
click at [1234, 578] on span "that" at bounding box center [1244, 571] width 23 height 14
click at [442, 362] on video at bounding box center [561, 316] width 825 height 522
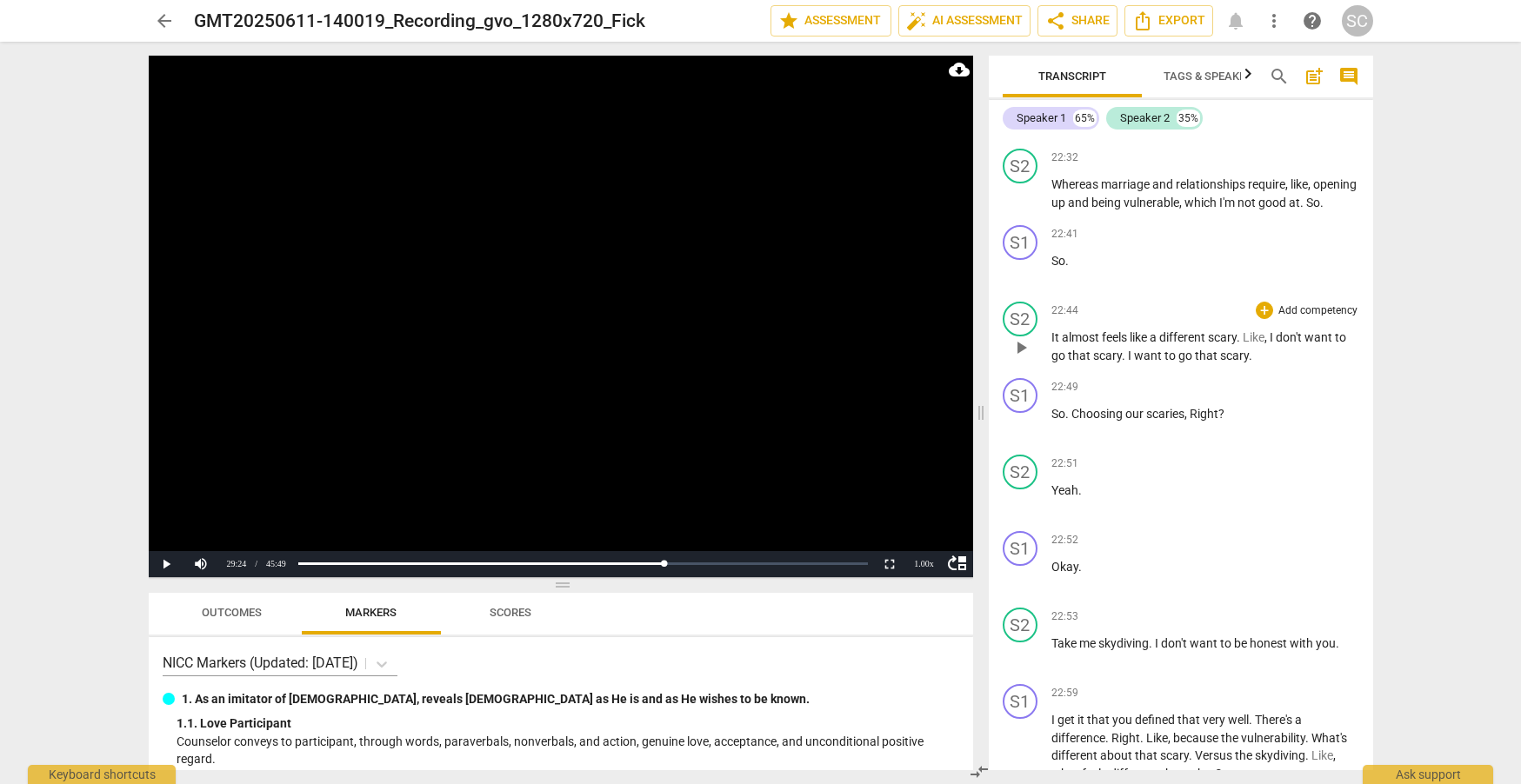
scroll to position [15024, 0]
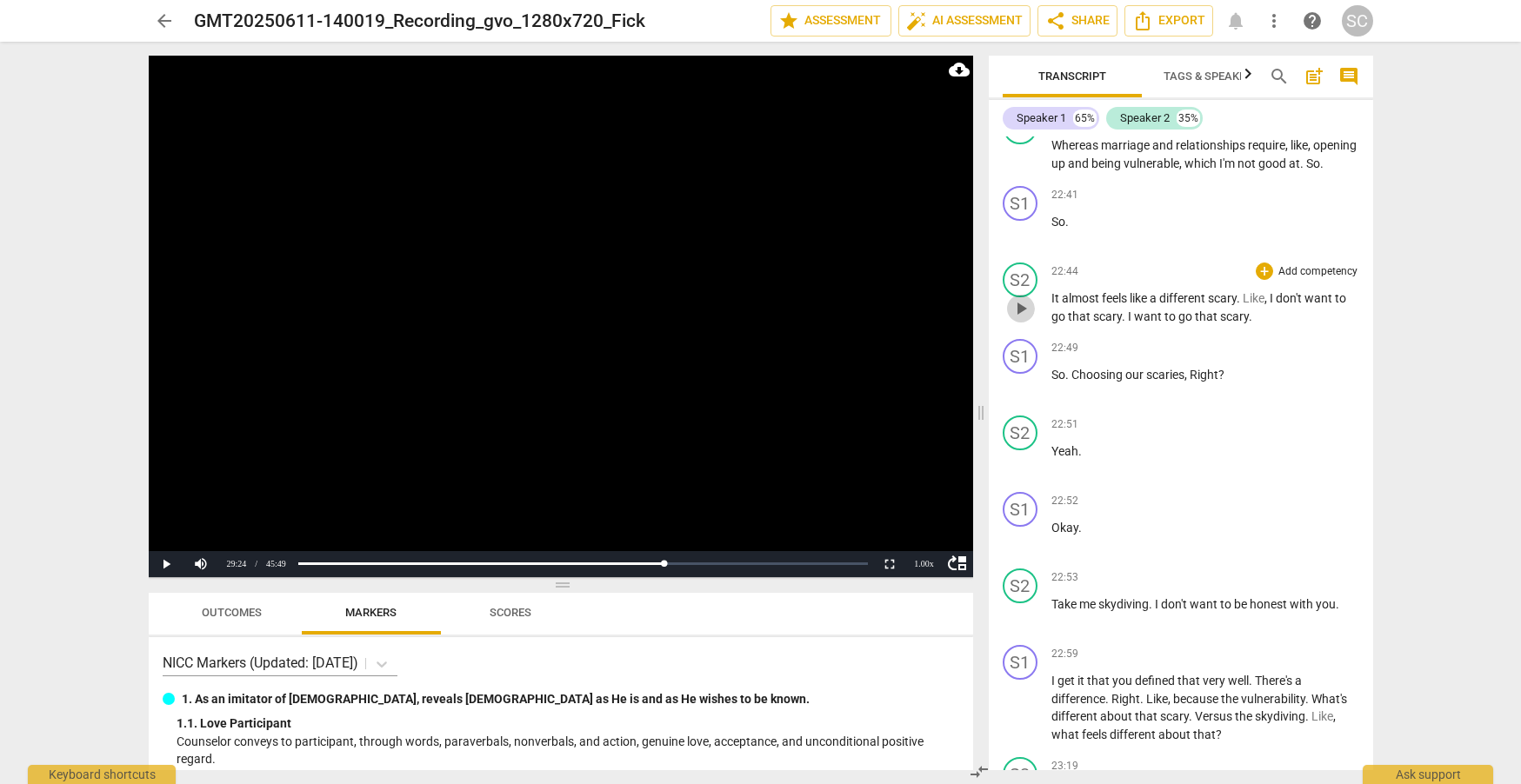
click at [1025, 319] on span "play_arrow" at bounding box center [1021, 309] width 21 height 21
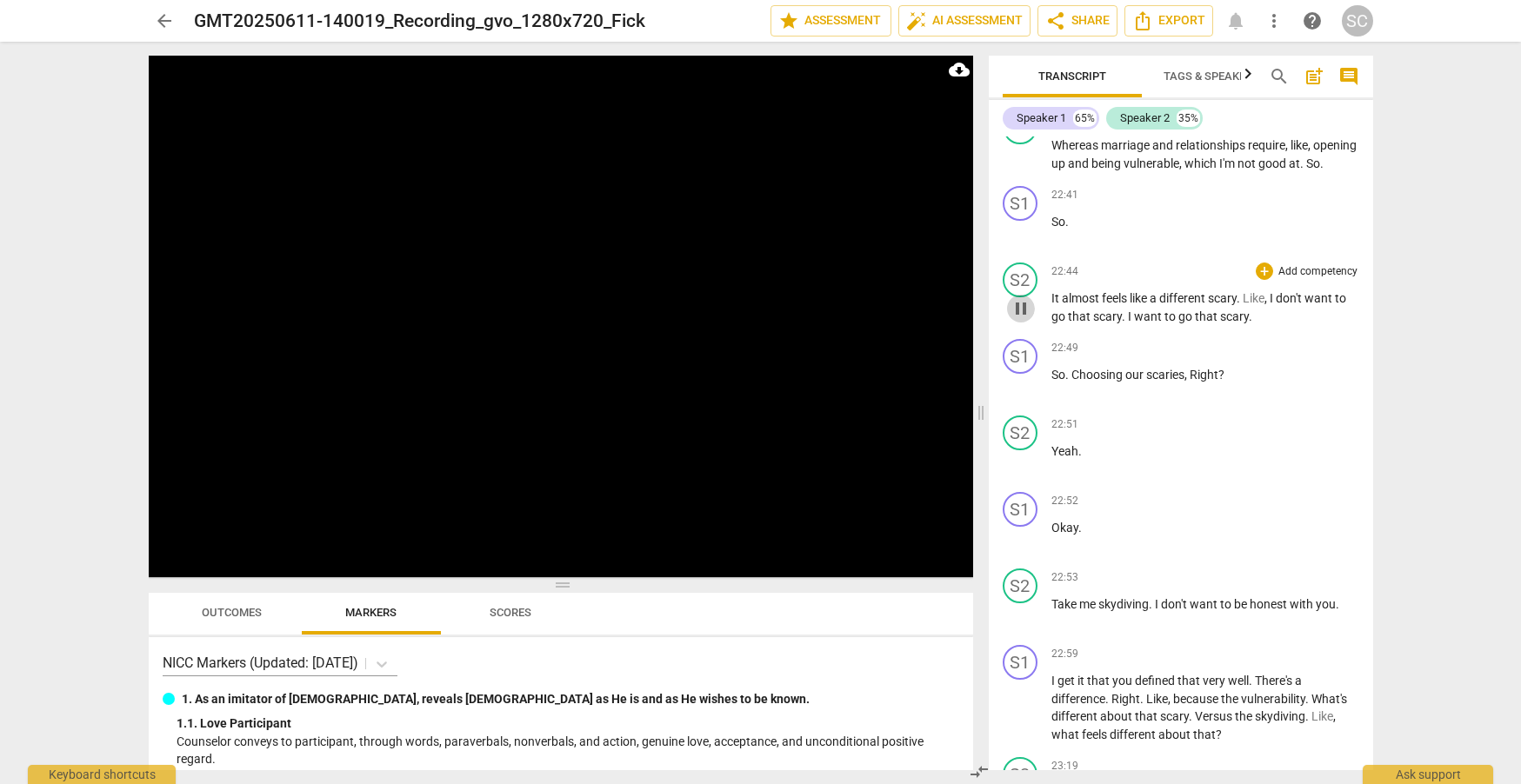
click at [1022, 319] on span "pause" at bounding box center [1021, 309] width 21 height 21
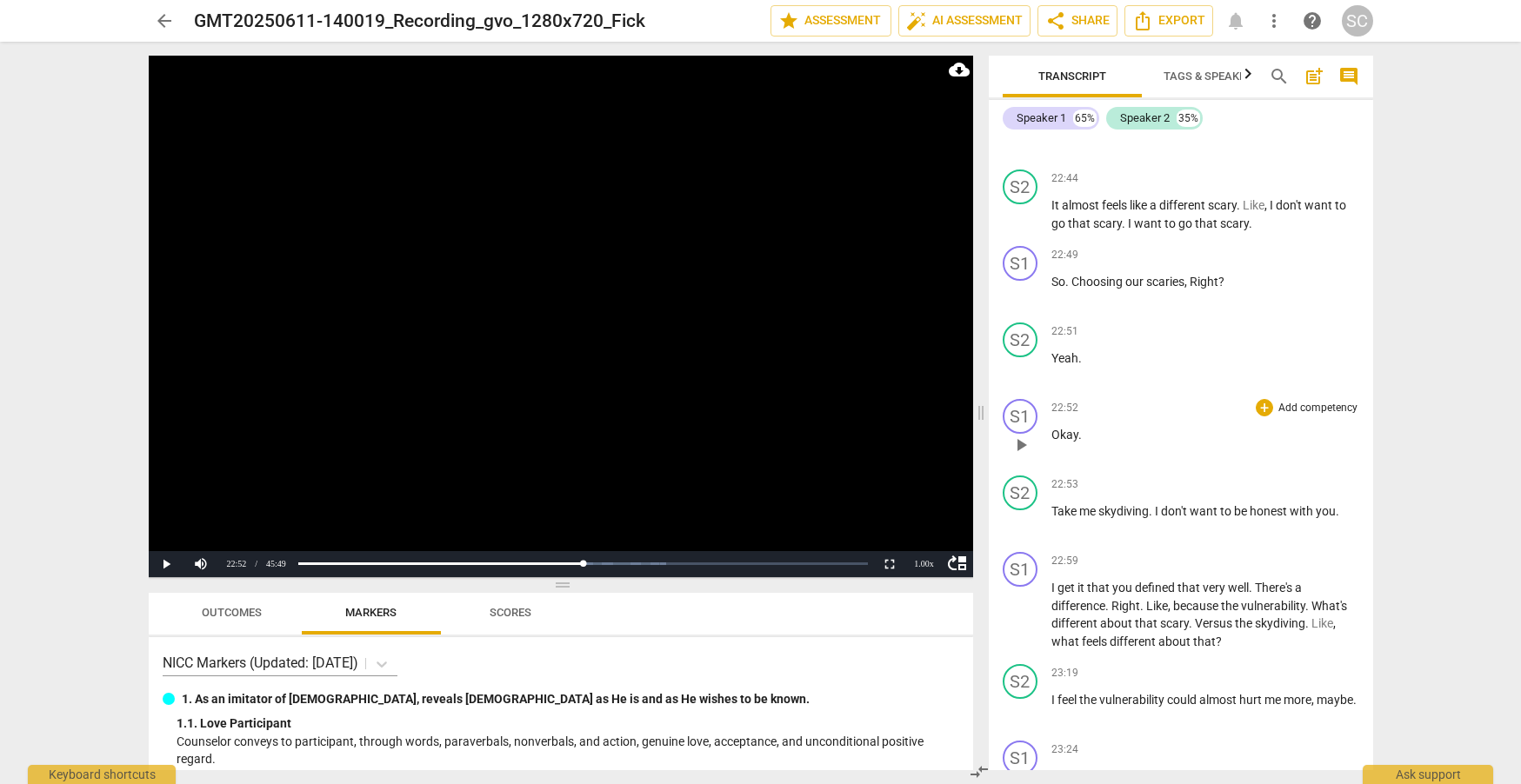
scroll to position [15139, 0]
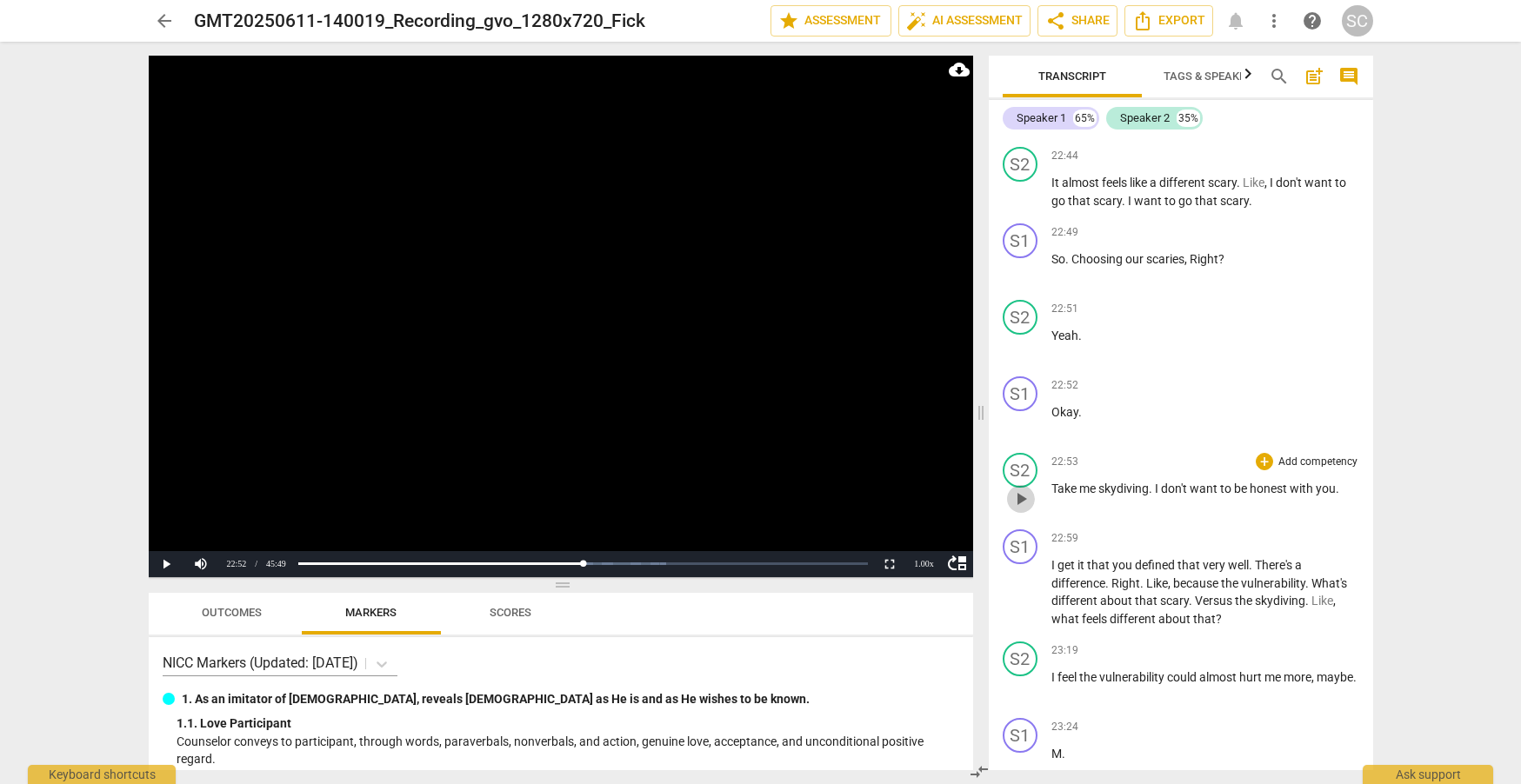
click at [1014, 509] on span "play_arrow" at bounding box center [1021, 499] width 21 height 21
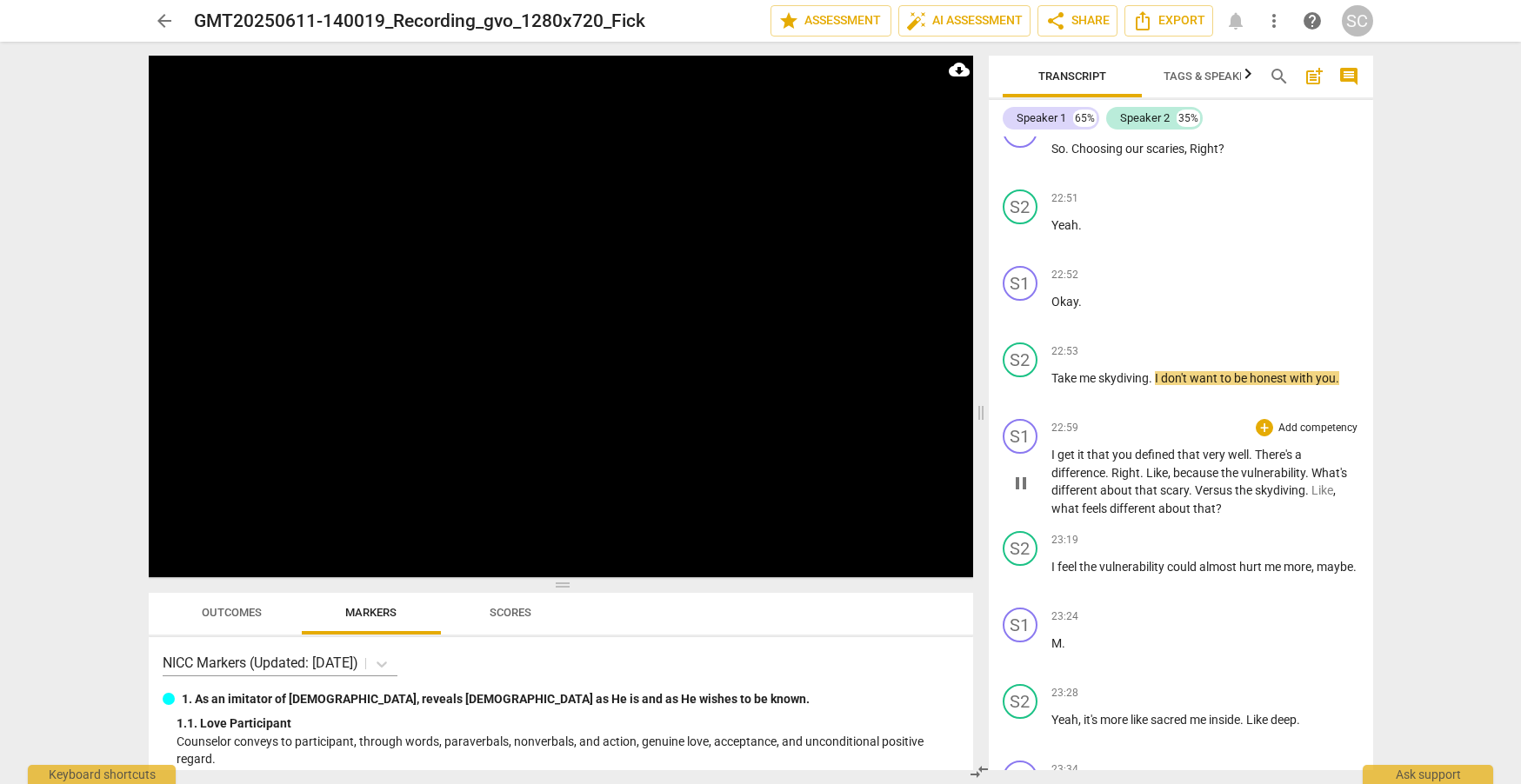
scroll to position [15254, 0]
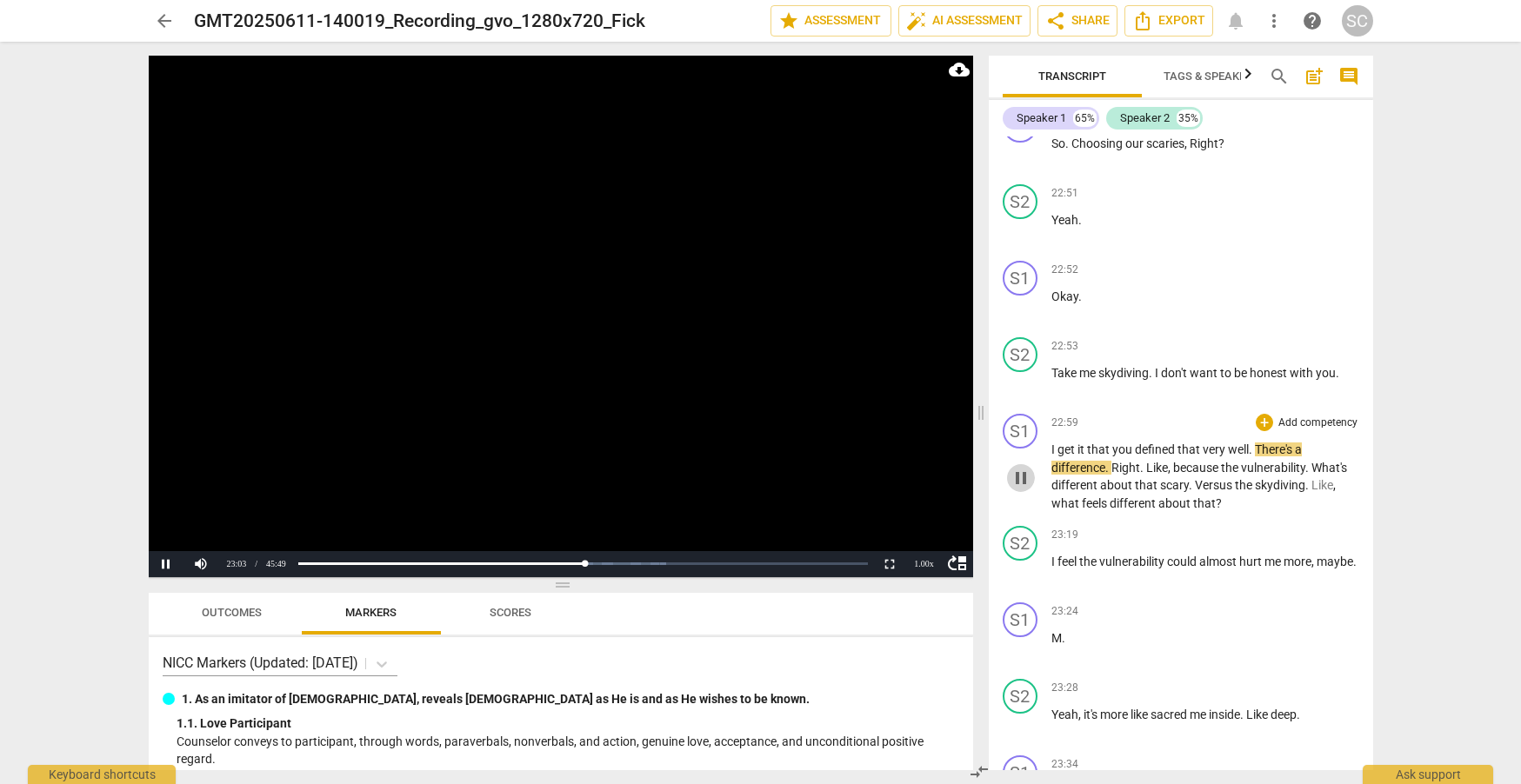
click at [1018, 488] on span "pause" at bounding box center [1021, 479] width 21 height 21
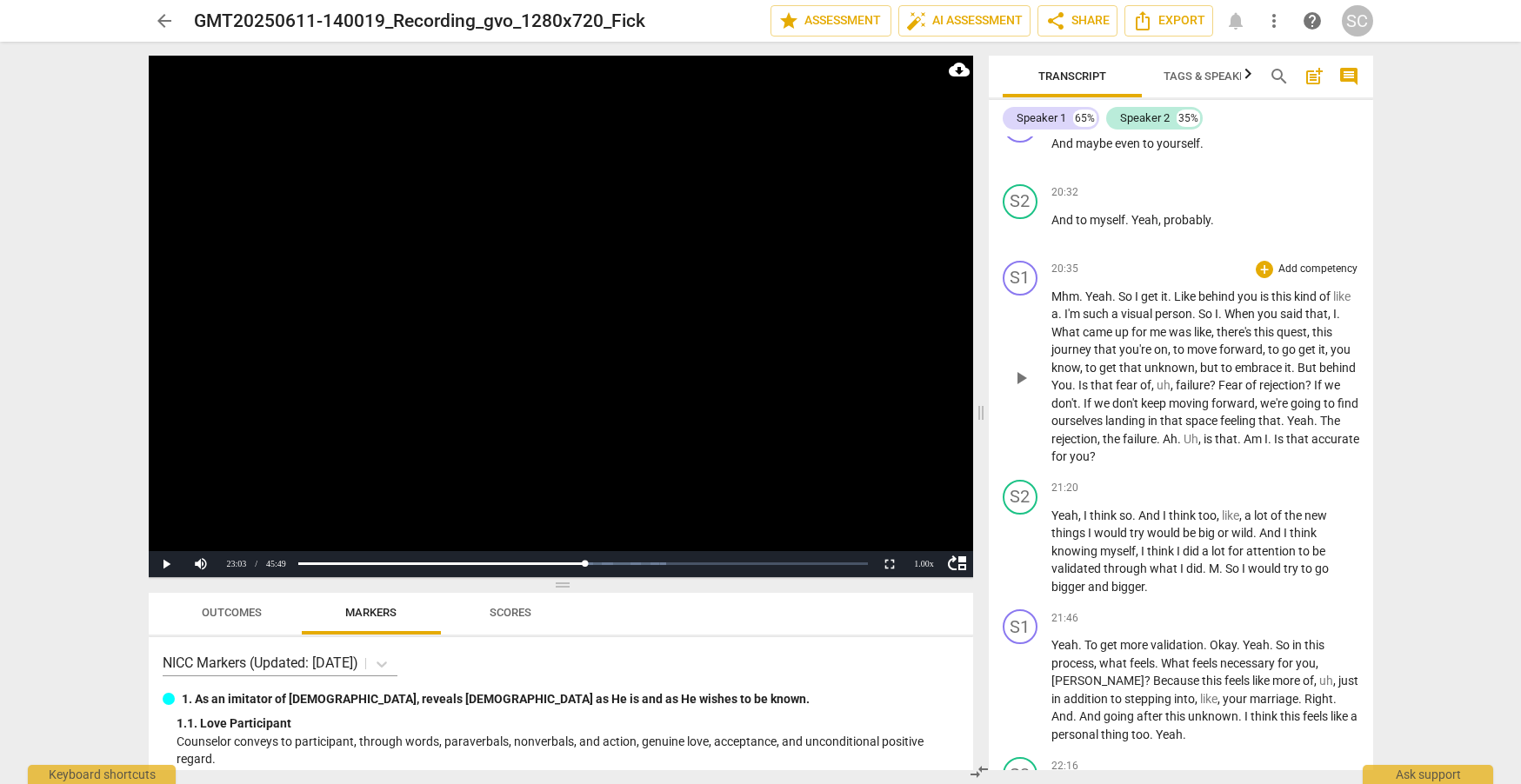
scroll to position [14095, 0]
